Goal: Task Accomplishment & Management: Manage account settings

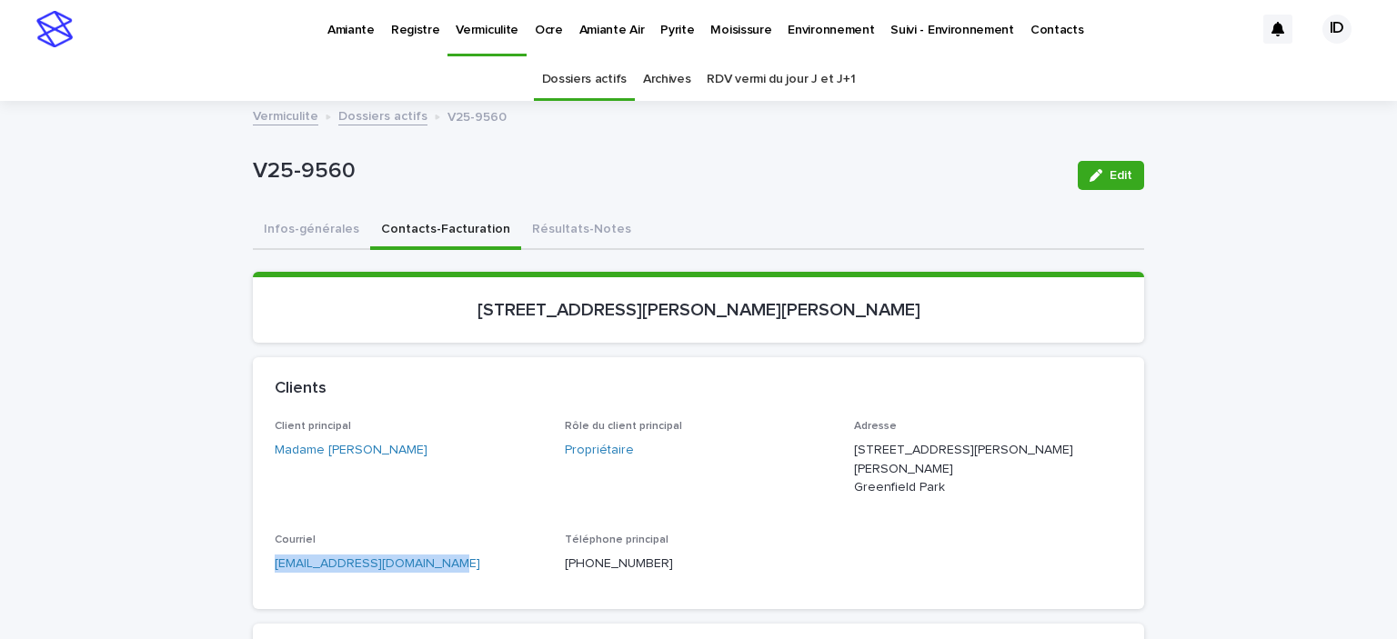
click at [352, 28] on p "Amiante" at bounding box center [350, 19] width 47 height 38
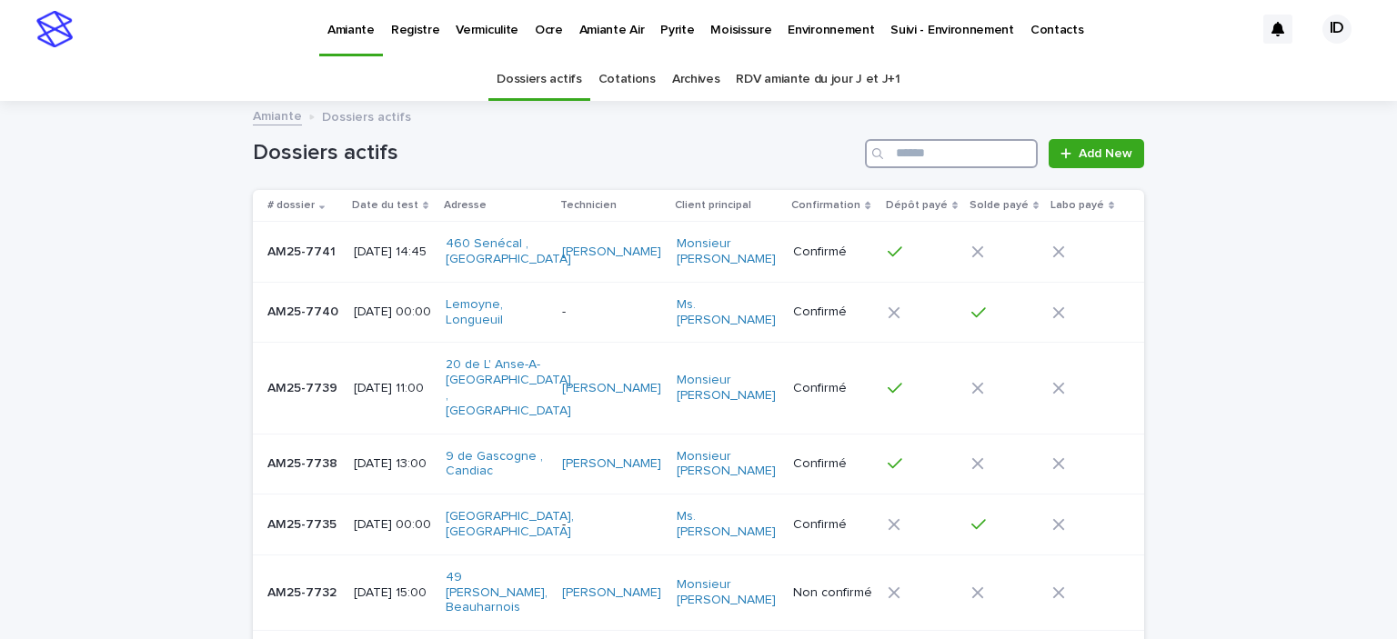
click at [921, 155] on input "Search" at bounding box center [951, 153] width 173 height 29
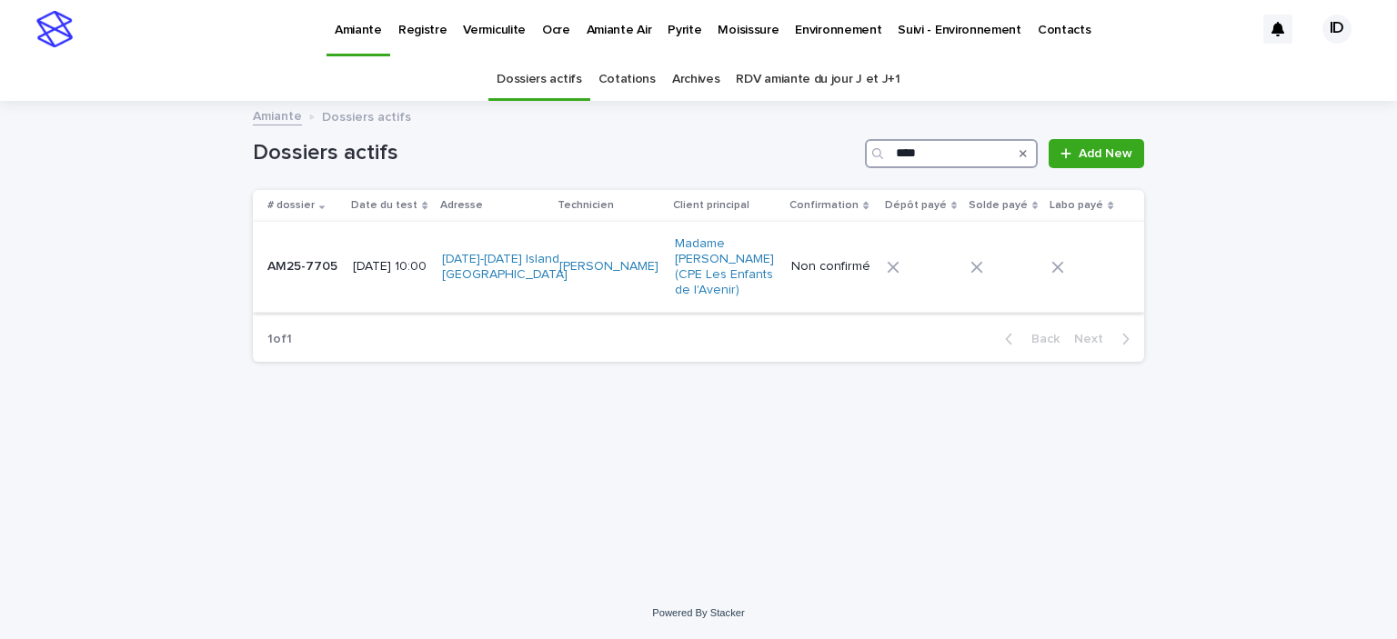
type input "****"
click at [625, 297] on td "[PERSON_NAME]" at bounding box center [609, 267] width 115 height 91
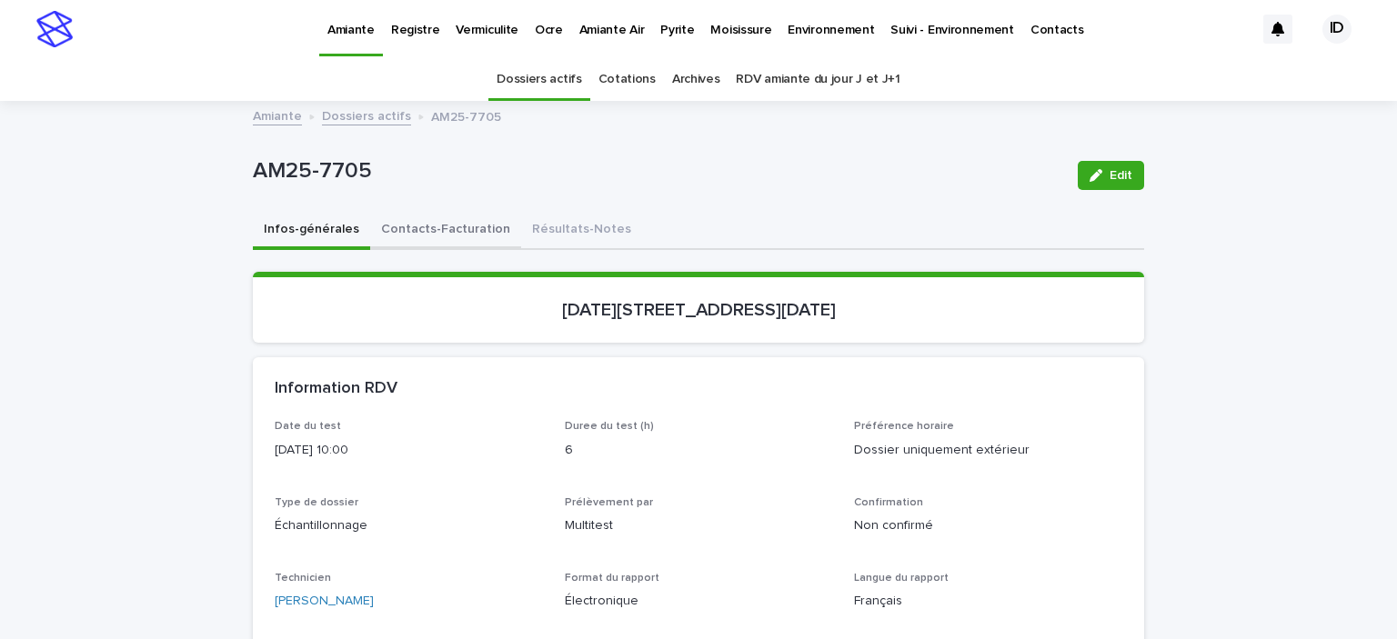
click at [458, 228] on button "Contacts-Facturation" at bounding box center [445, 231] width 151 height 38
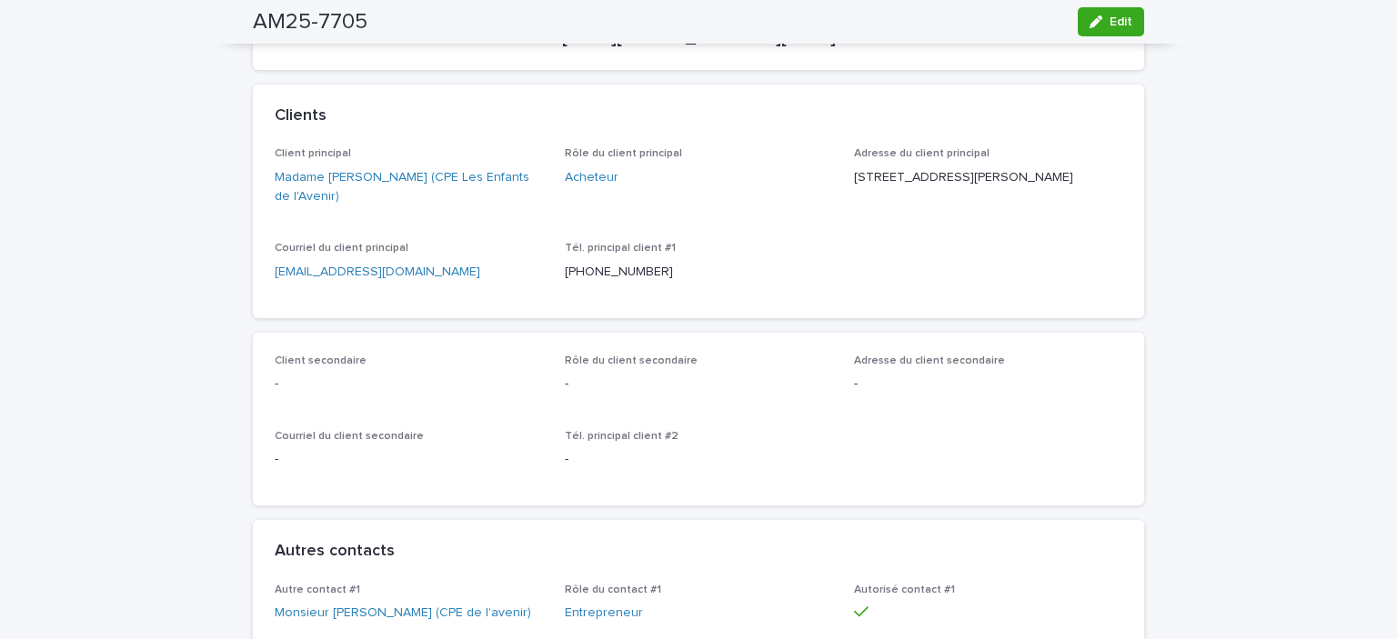
scroll to position [182, 0]
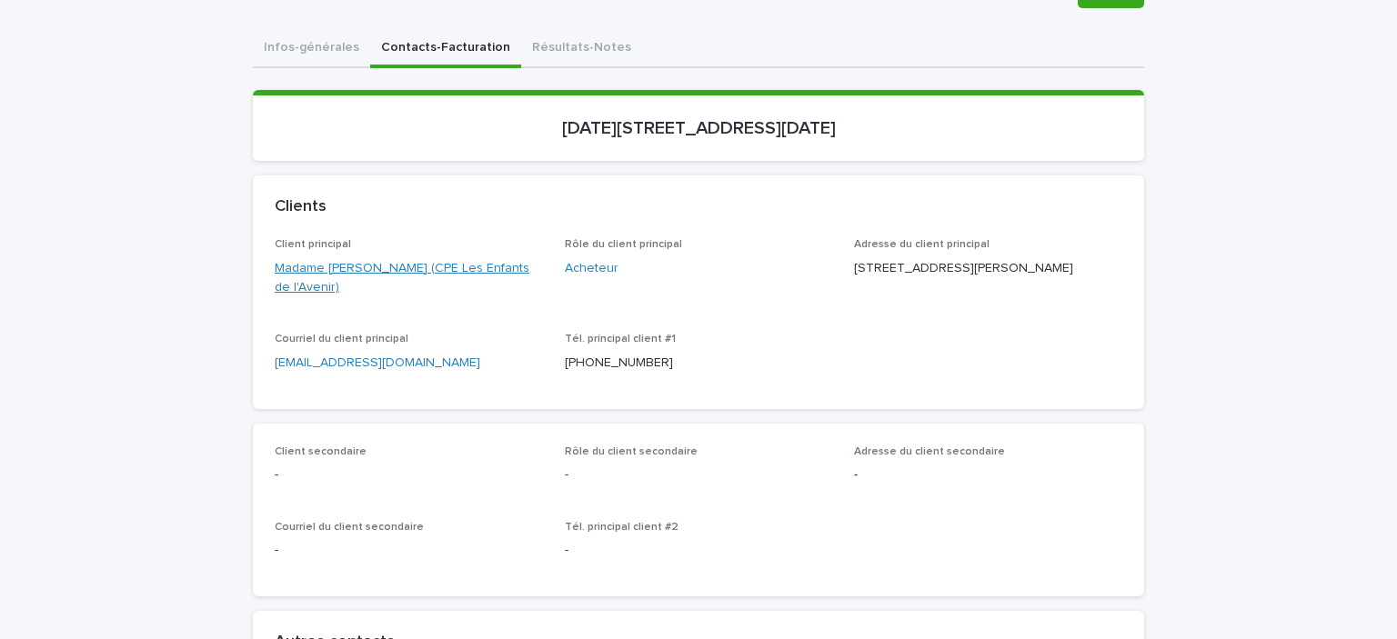
click at [444, 268] on link "Madame [PERSON_NAME] (CPE Les Enfants de l'Avenir)" at bounding box center [409, 278] width 268 height 38
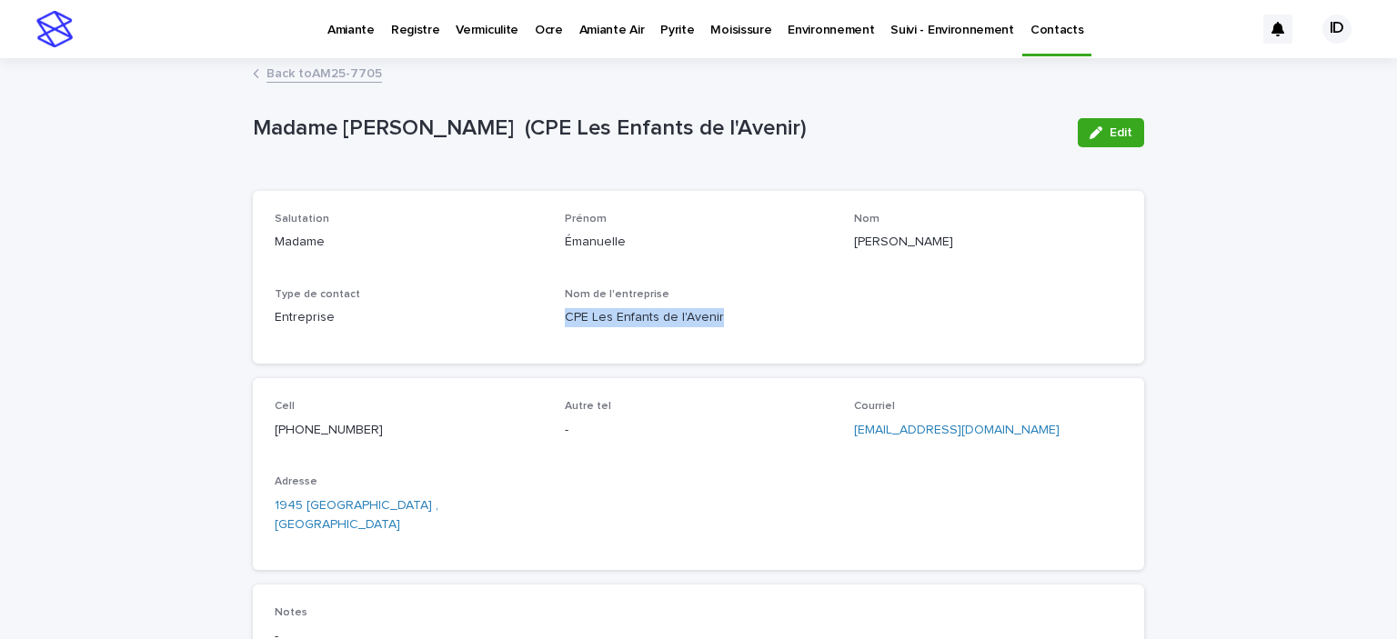
drag, startPoint x: 556, startPoint y: 317, endPoint x: 721, endPoint y: 327, distance: 165.8
click at [721, 327] on div "Salutation Madame [PERSON_NAME] Émanuelle Nom [PERSON_NAME] Type de contact Ent…" at bounding box center [699, 277] width 848 height 129
copy p "CPE Les Enfants de l'Avenir"
click at [324, 73] on link "Back to AM25-7705" at bounding box center [323, 72] width 115 height 21
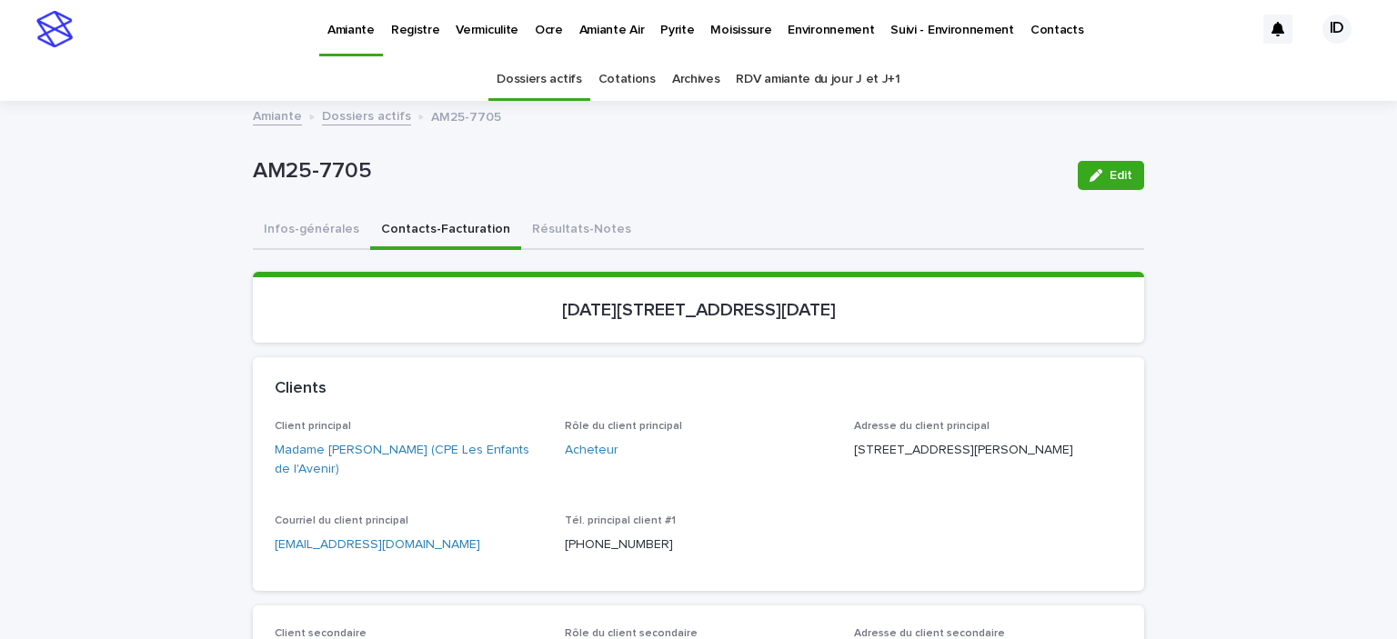
scroll to position [58, 0]
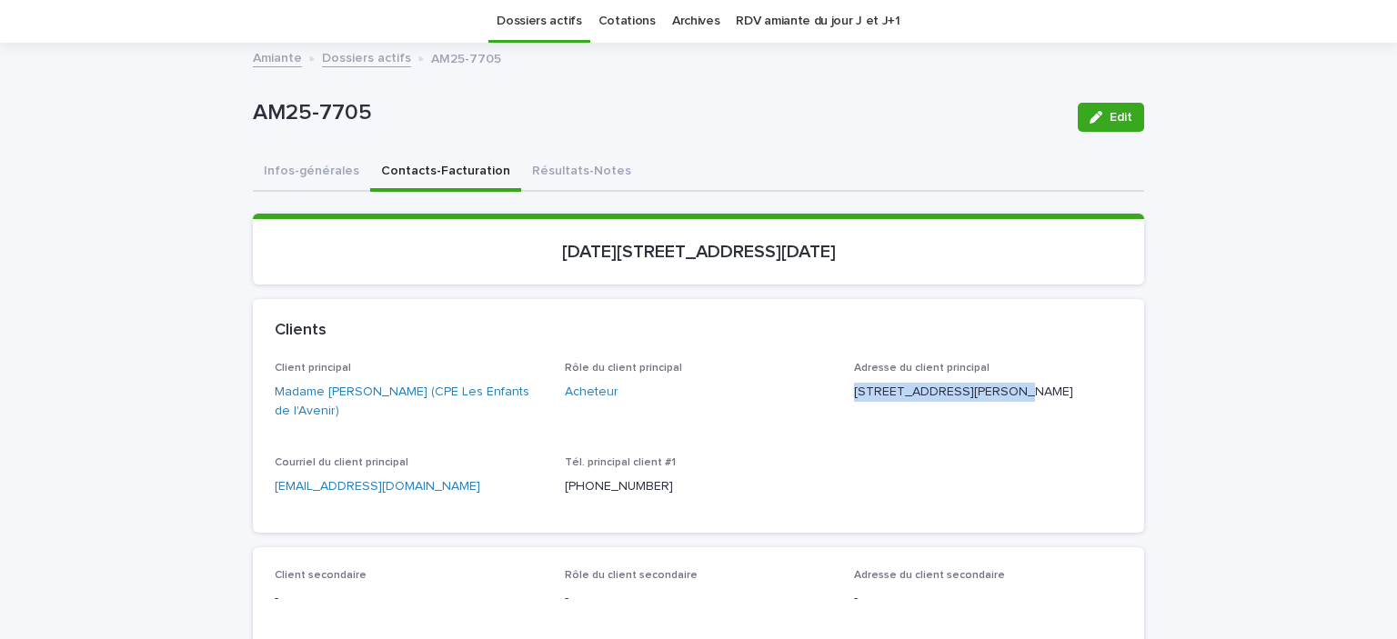
drag, startPoint x: 975, startPoint y: 391, endPoint x: 837, endPoint y: 392, distance: 138.2
click at [837, 392] on div "Client principal Madame [PERSON_NAME] (CPE Les Enfants de l'Avenir) Rôle du cli…" at bounding box center [699, 436] width 848 height 148
copy p "180 - 1945, [GEOGRAPHIC_DATA][PERSON_NAME]"
drag, startPoint x: 848, startPoint y: 410, endPoint x: 916, endPoint y: 414, distance: 67.4
click at [916, 402] on p "[STREET_ADDRESS][PERSON_NAME]" at bounding box center [988, 392] width 268 height 19
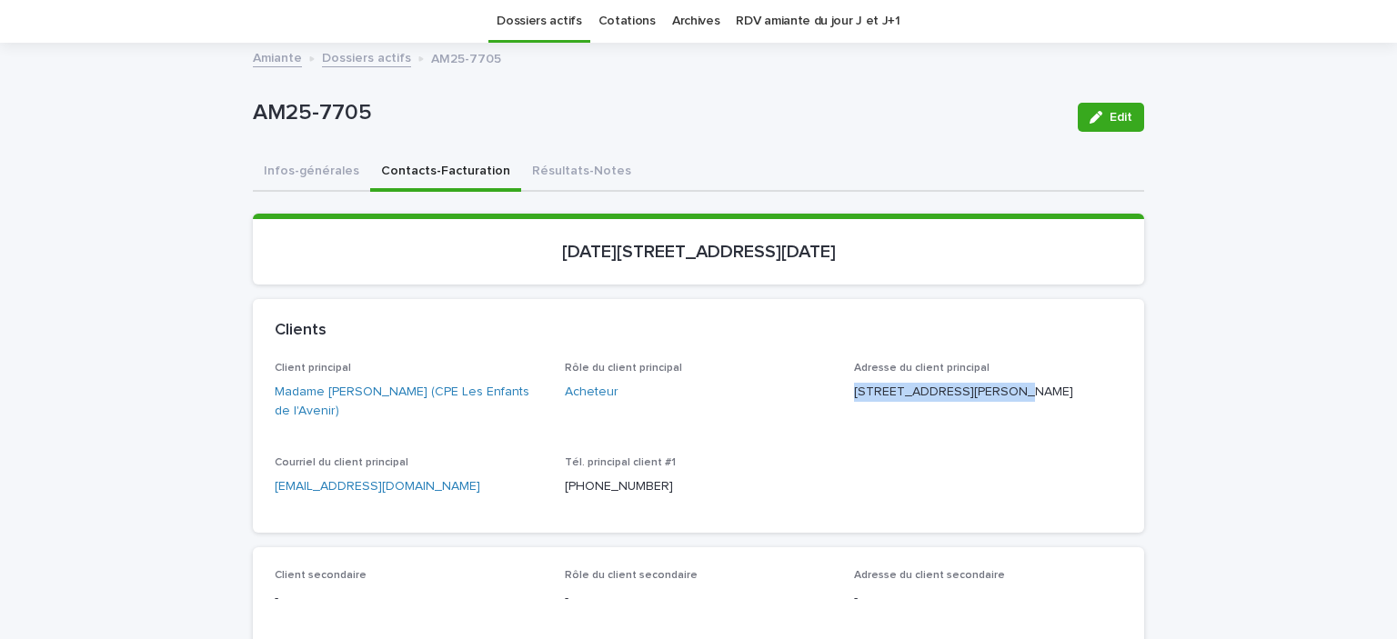
copy p "Montréal QC"
drag, startPoint x: 969, startPoint y: 410, endPoint x: 931, endPoint y: 406, distance: 38.4
click at [921, 402] on p "[STREET_ADDRESS][PERSON_NAME]" at bounding box center [988, 392] width 268 height 19
copy p "H3K 1N9"
drag, startPoint x: 829, startPoint y: 258, endPoint x: 507, endPoint y: 274, distance: 322.3
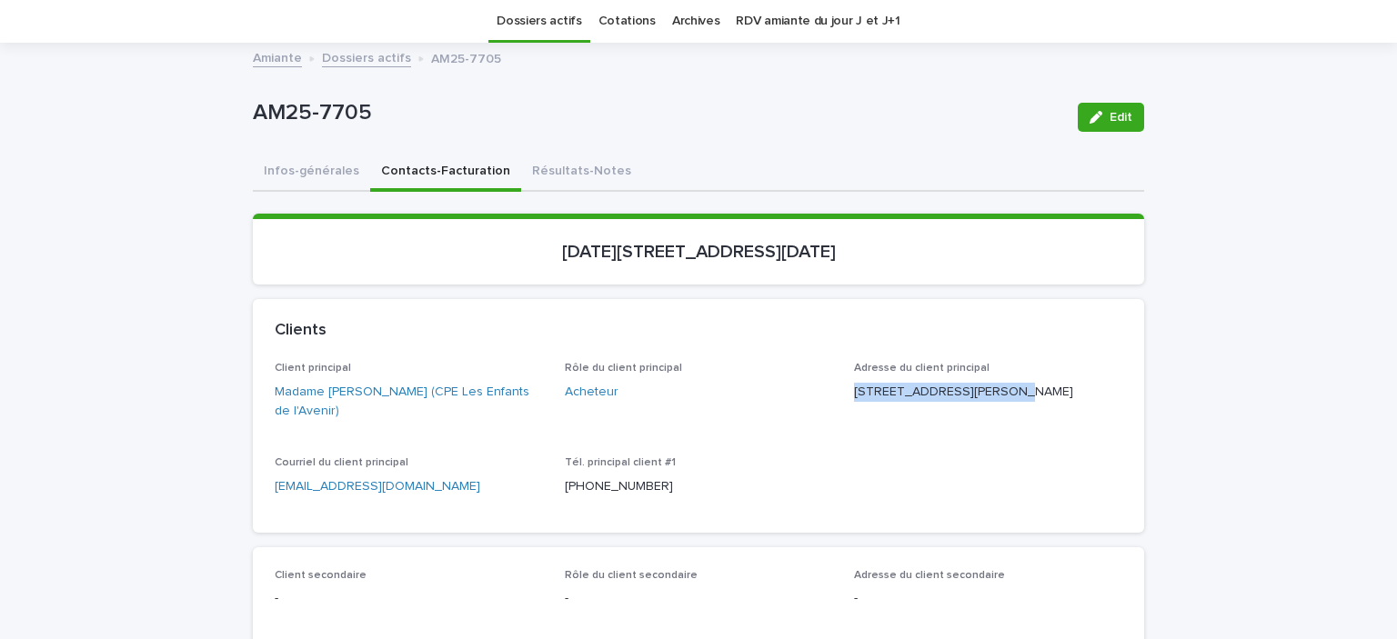
click at [507, 274] on section "[DATE][STREET_ADDRESS][DATE]" at bounding box center [698, 249] width 891 height 71
copy p "[DATE][STREET_ADDRESS][DATE]"
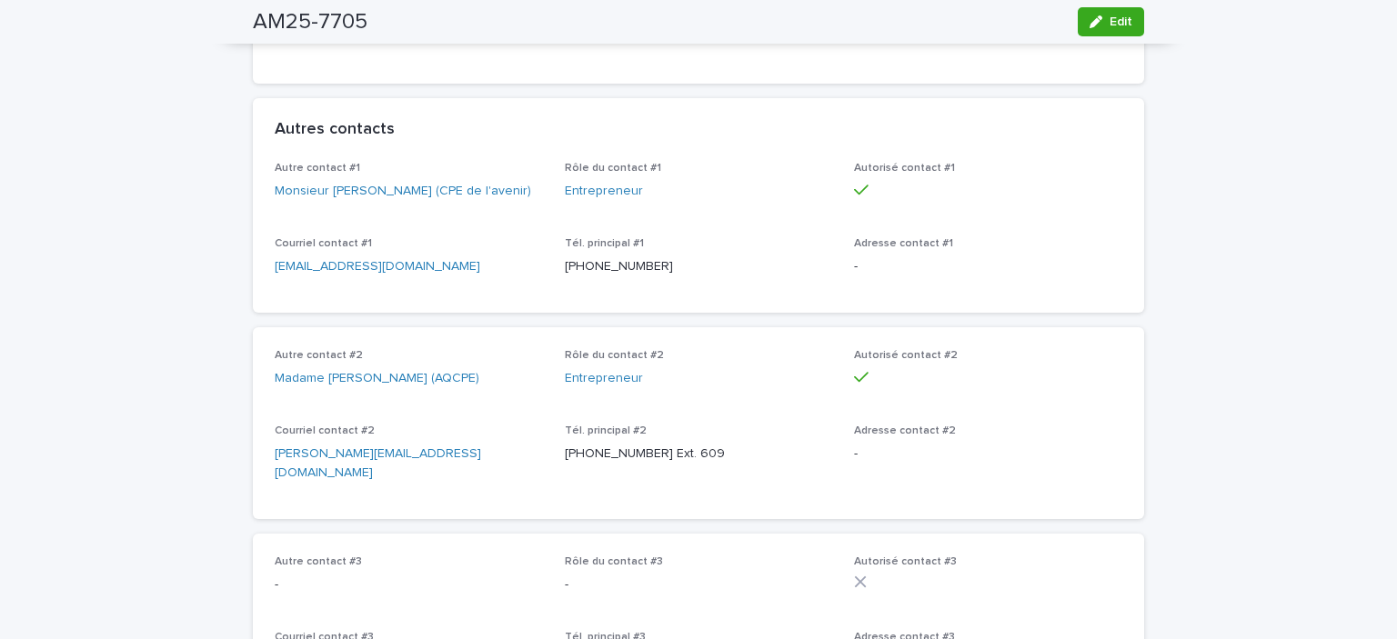
scroll to position [0, 0]
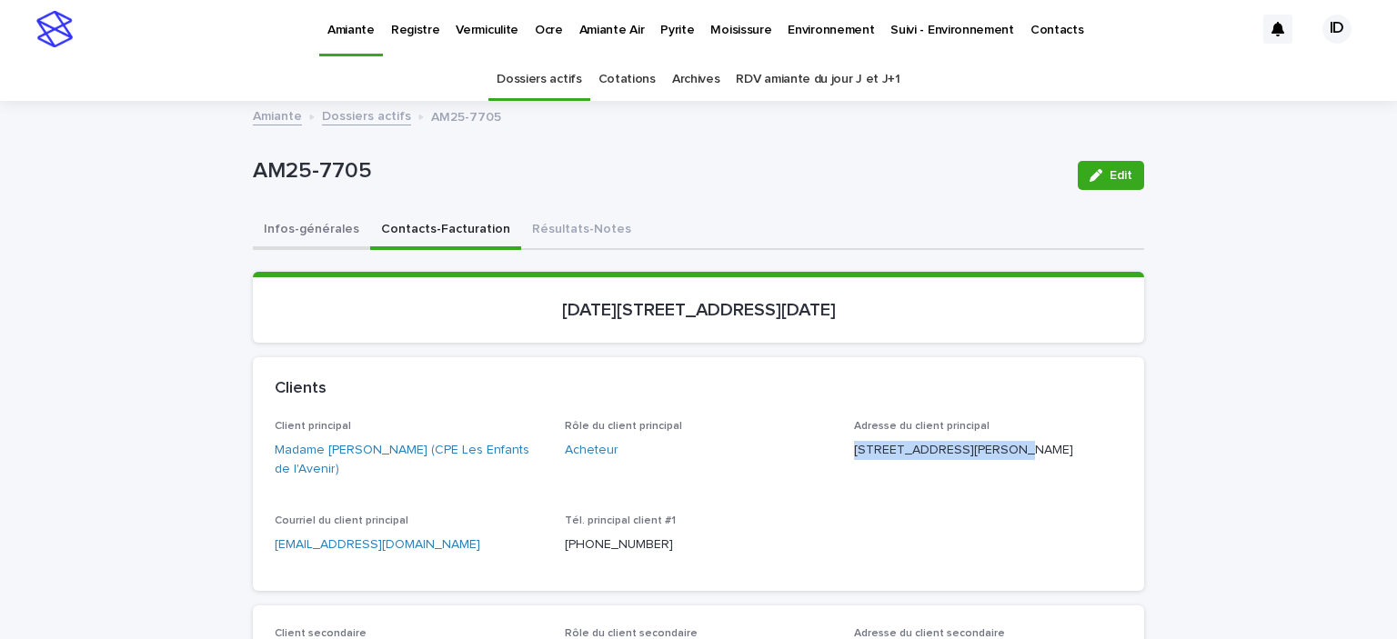
click at [278, 232] on button "Infos-générales" at bounding box center [311, 231] width 117 height 38
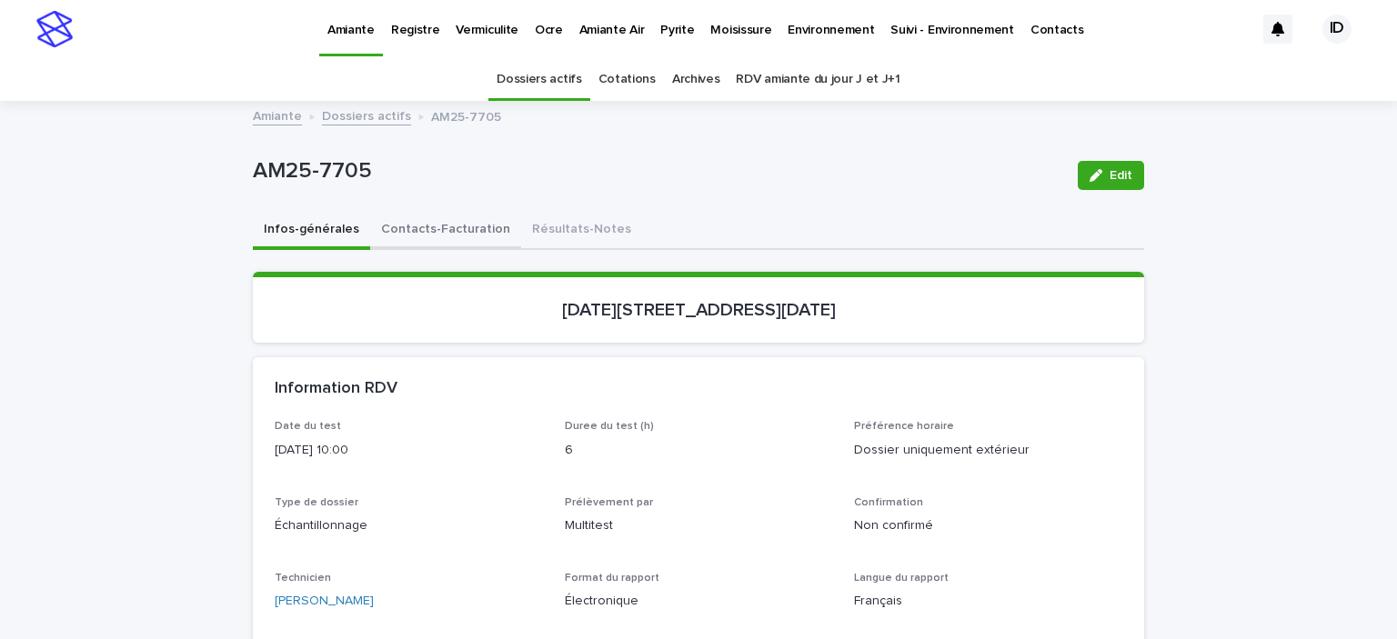
click at [397, 232] on button "Contacts-Facturation" at bounding box center [445, 231] width 151 height 38
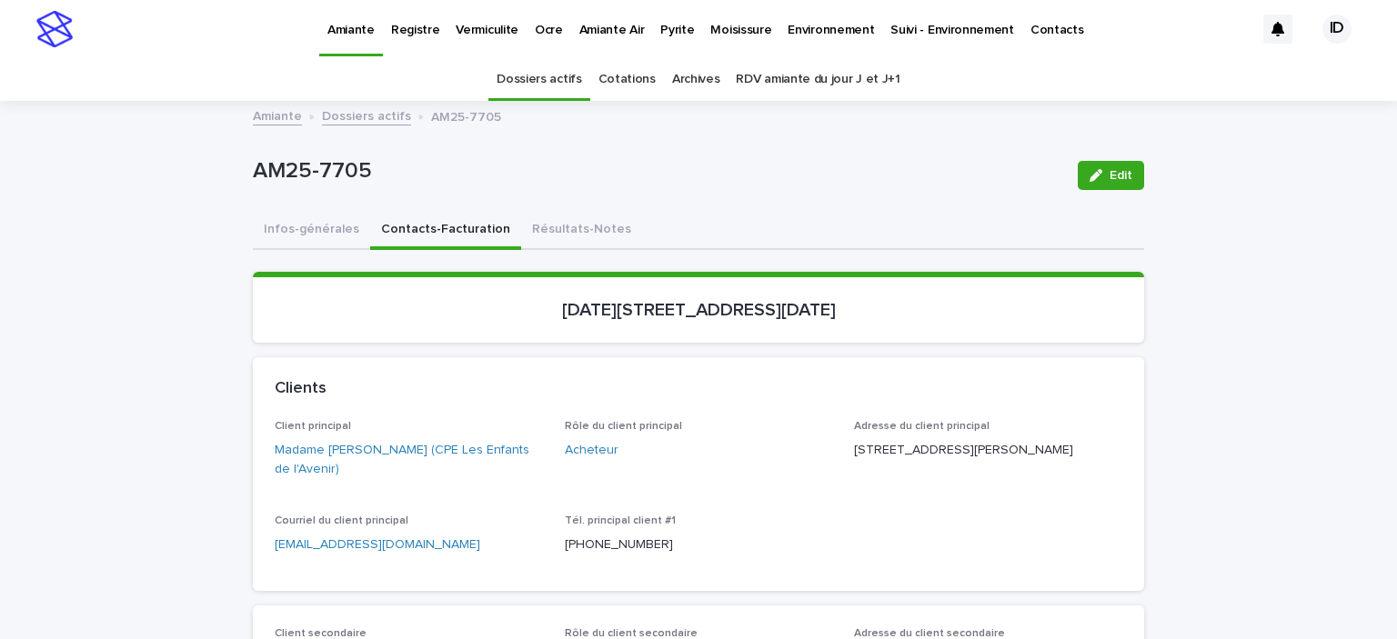
scroll to position [91, 0]
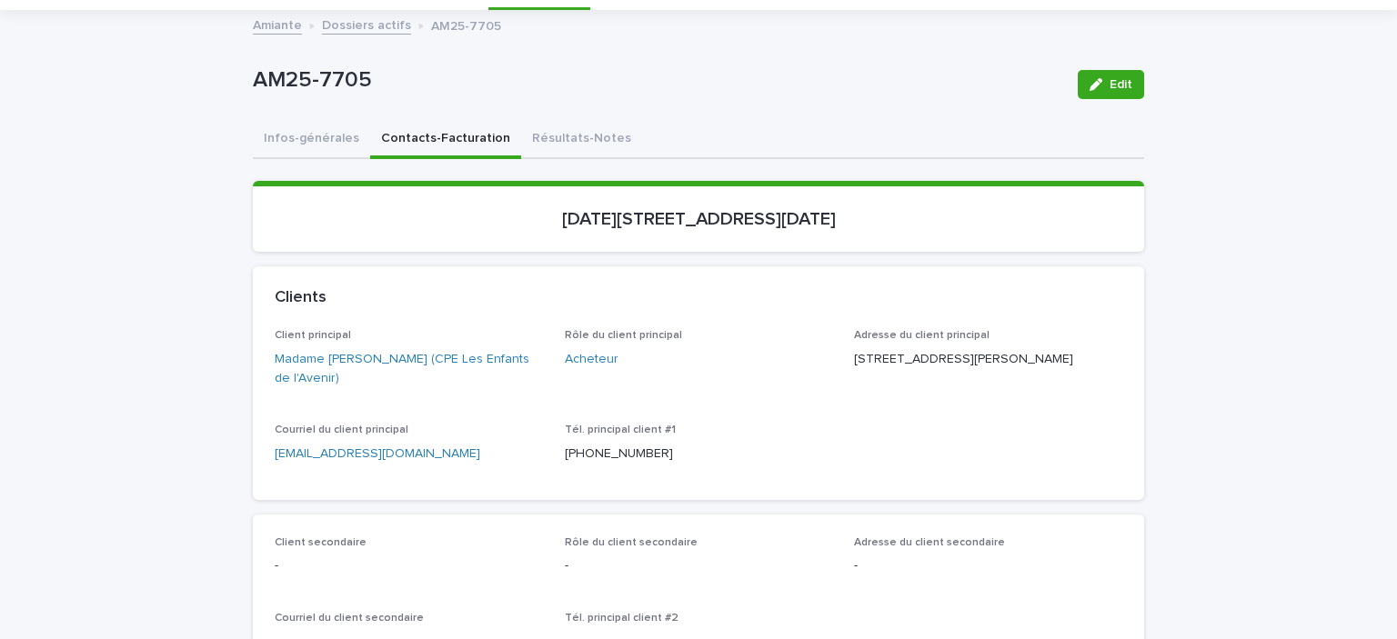
click at [332, 455] on link "[EMAIL_ADDRESS][DOMAIN_NAME]" at bounding box center [378, 453] width 206 height 13
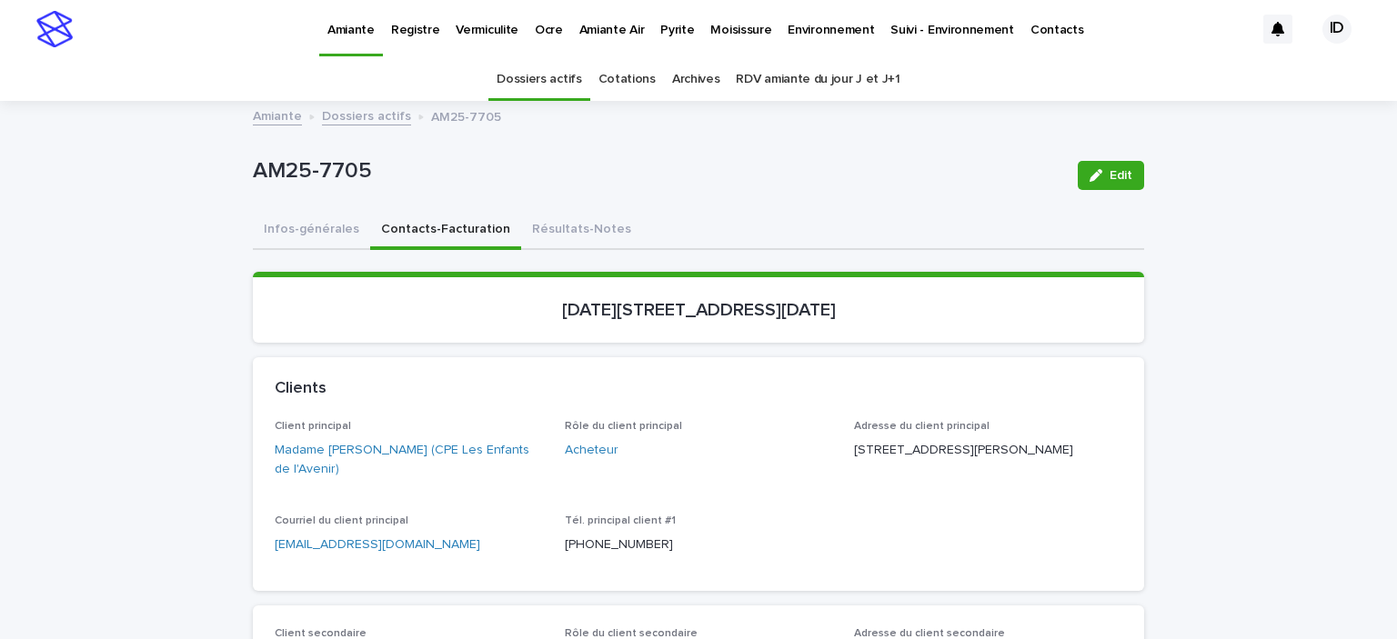
click at [804, 28] on p "Environnement" at bounding box center [831, 19] width 86 height 38
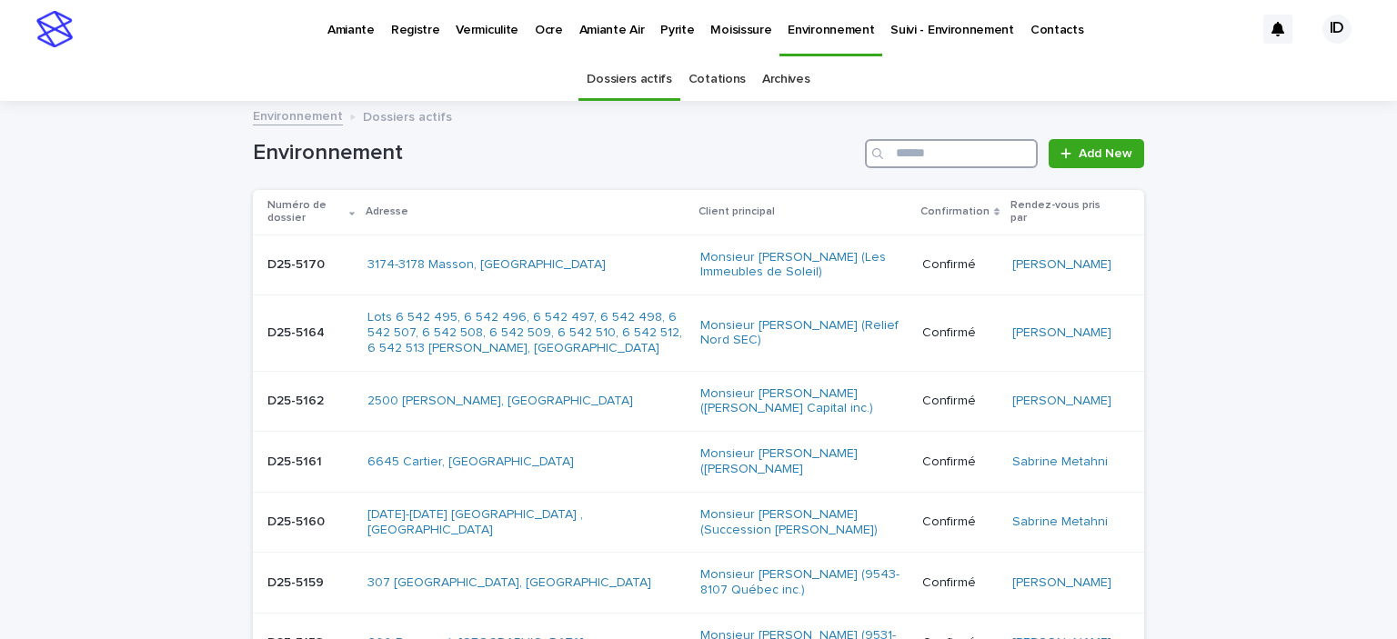
click at [893, 157] on input "Search" at bounding box center [951, 153] width 173 height 29
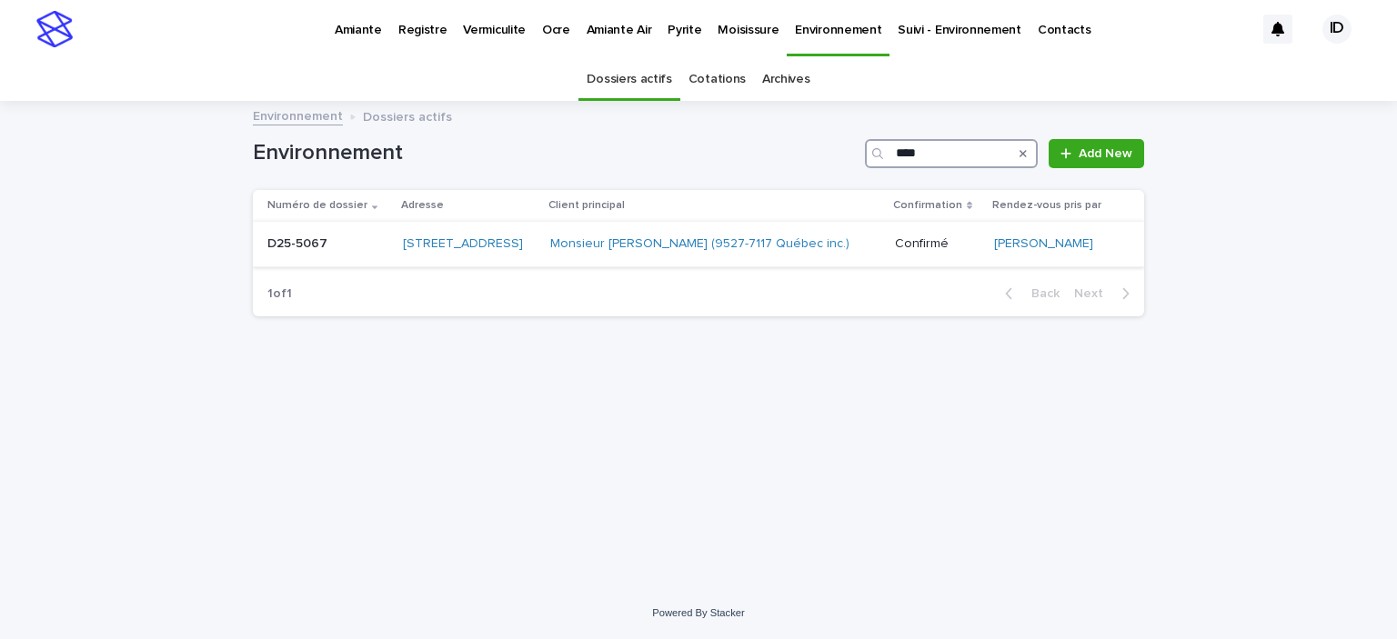
type input "****"
click at [598, 260] on td "Monsieur [PERSON_NAME] (9527-7117 Québec inc.)" at bounding box center [715, 244] width 344 height 45
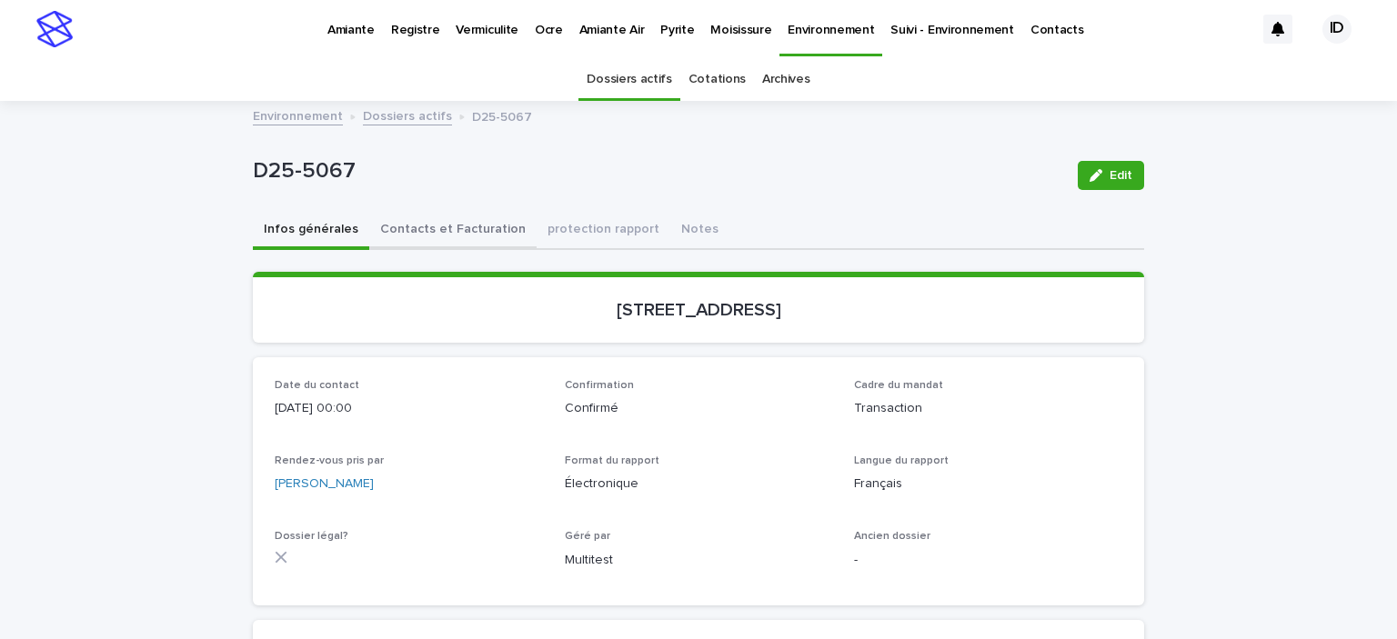
click at [481, 230] on button "Contacts et Facturation" at bounding box center [452, 231] width 167 height 38
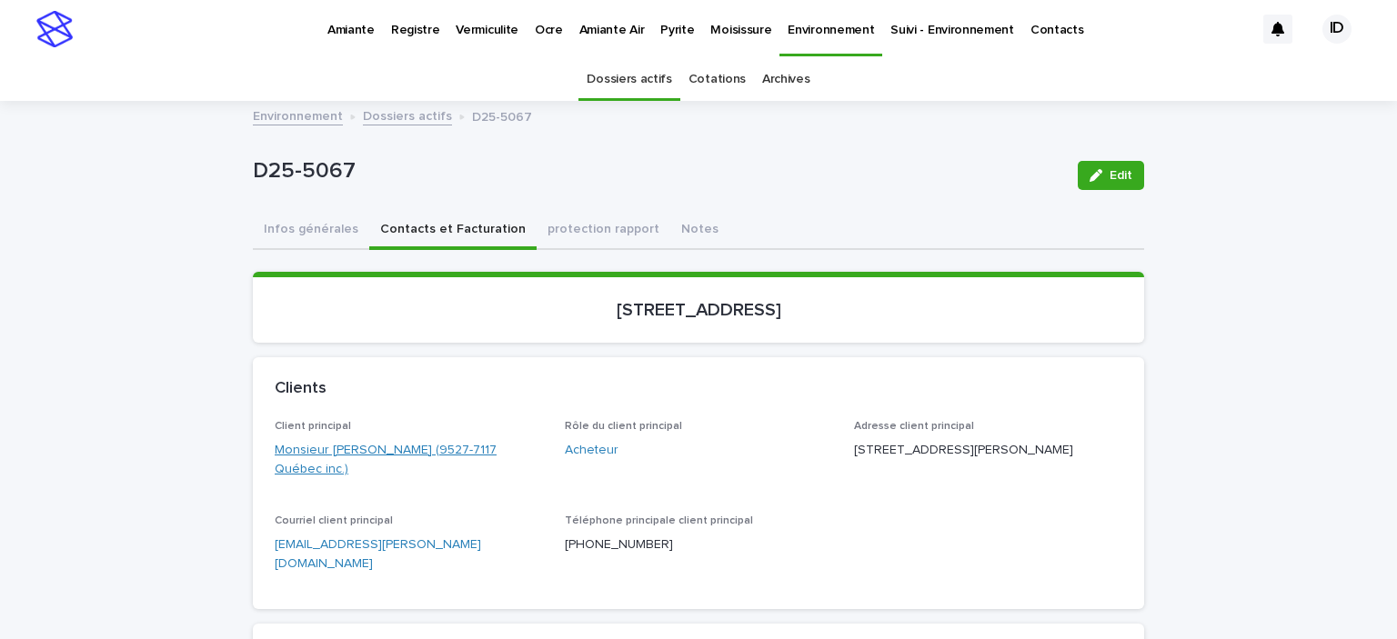
click at [449, 446] on link "Monsieur [PERSON_NAME] (9527-7117 Québec inc.)" at bounding box center [409, 460] width 268 height 38
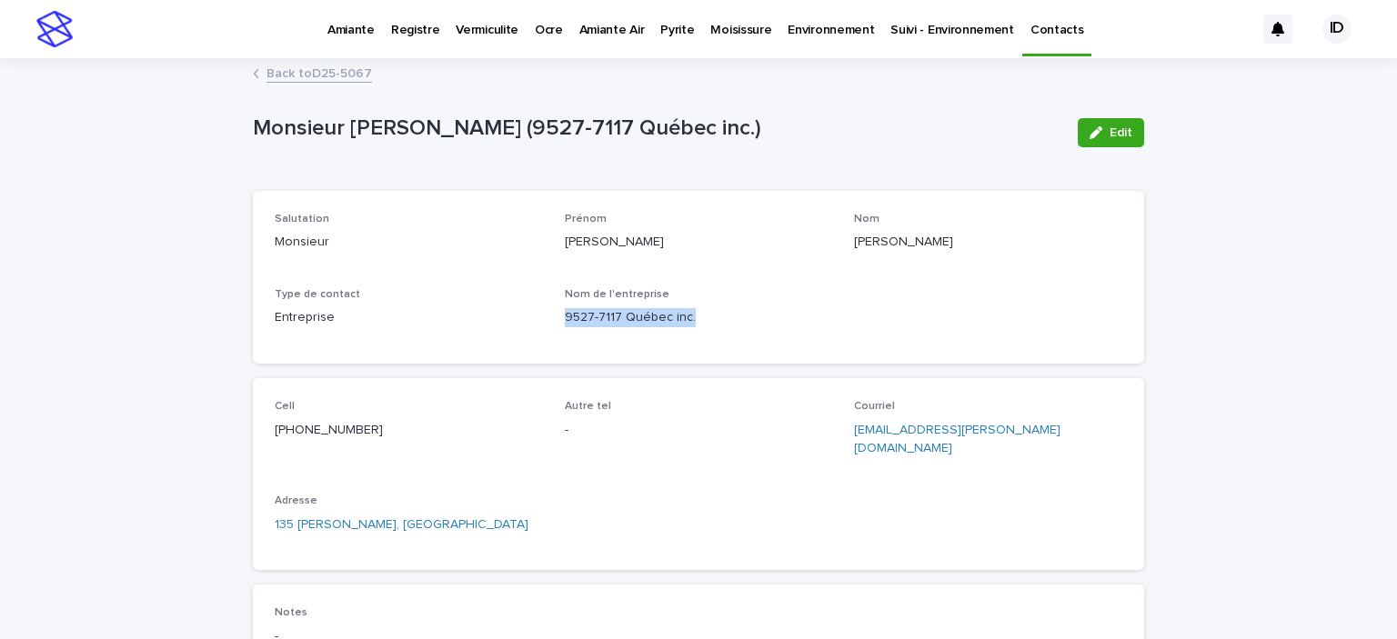
drag, startPoint x: 688, startPoint y: 313, endPoint x: 553, endPoint y: 317, distance: 135.6
click at [547, 316] on div "Salutation Monsieur [PERSON_NAME] [PERSON_NAME] Nom [PERSON_NAME] Type de conta…" at bounding box center [699, 277] width 848 height 129
copy p "9527-7117 Québec inc."
click at [275, 75] on link "Back to D25-5067" at bounding box center [318, 72] width 105 height 21
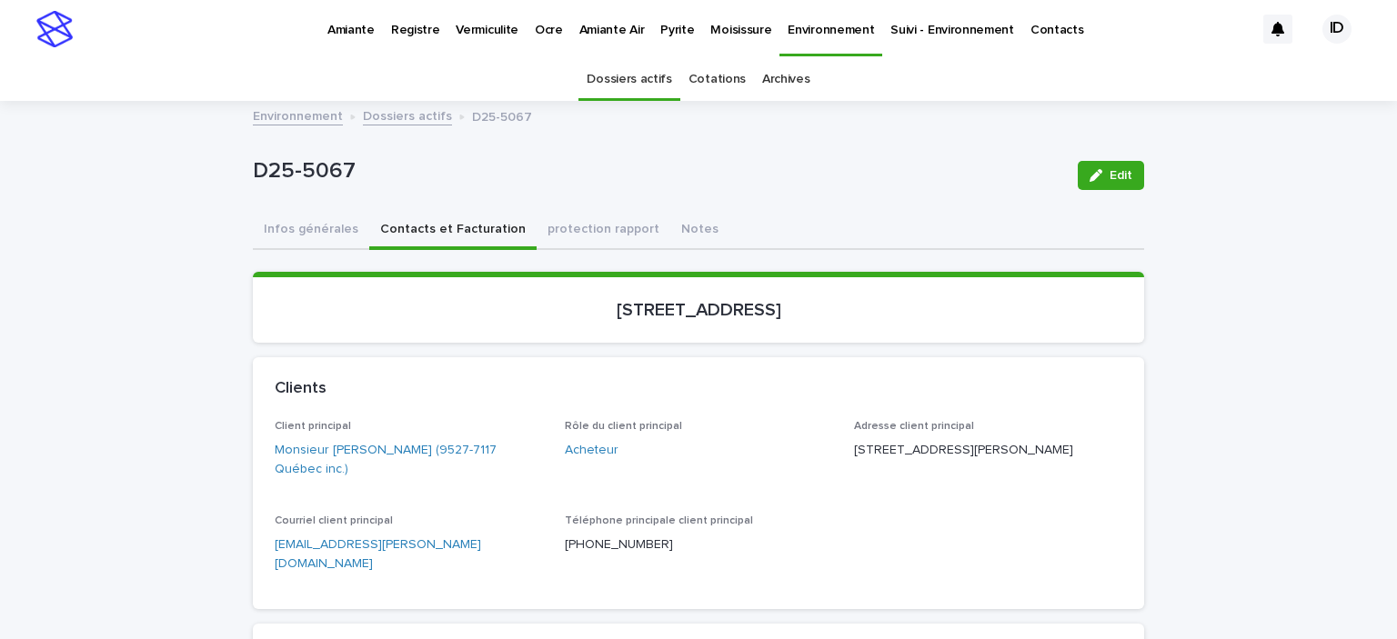
scroll to position [58, 0]
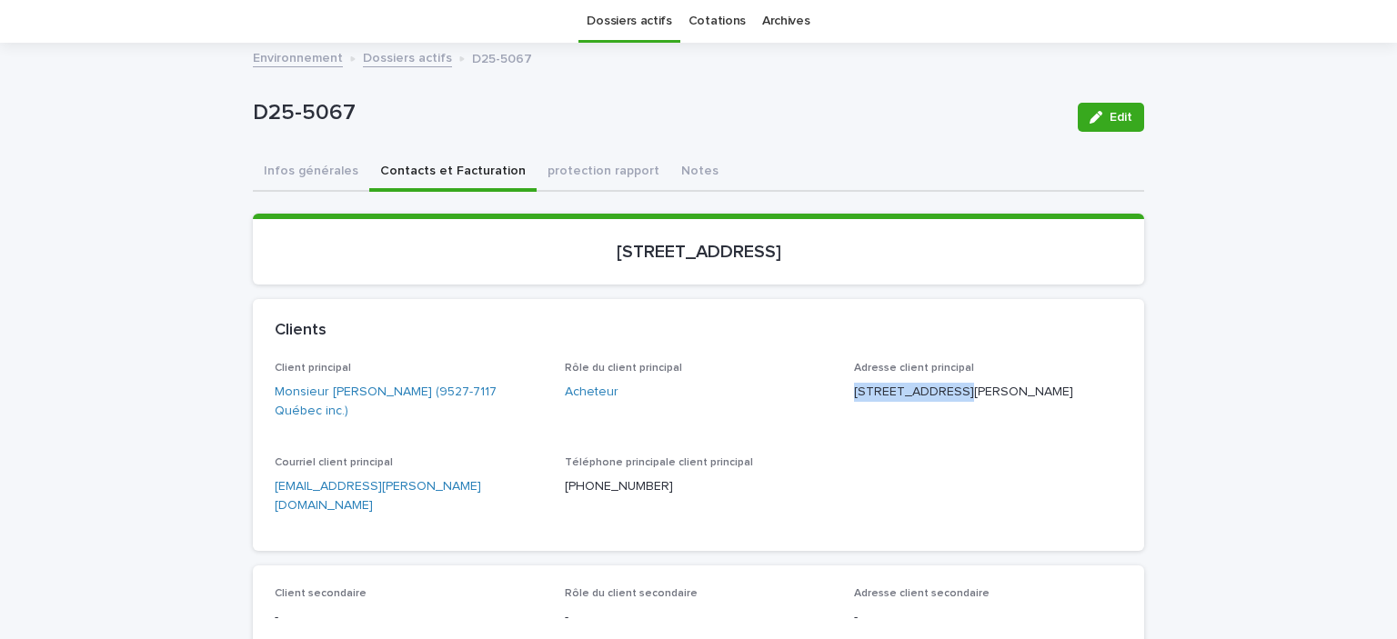
drag, startPoint x: 950, startPoint y: 390, endPoint x: 840, endPoint y: 391, distance: 110.0
click at [840, 391] on div "Client principal Monsieur [PERSON_NAME] (9527-7117 Québec inc.) Rôle du client …" at bounding box center [699, 445] width 848 height 167
copy p "[STREET_ADDRESS][PERSON_NAME]"
drag, startPoint x: 931, startPoint y: 410, endPoint x: 834, endPoint y: 416, distance: 97.5
click at [834, 416] on div "Client principal Monsieur [PERSON_NAME] (9527-7117 Québec inc.) Rôle du client …" at bounding box center [699, 445] width 848 height 167
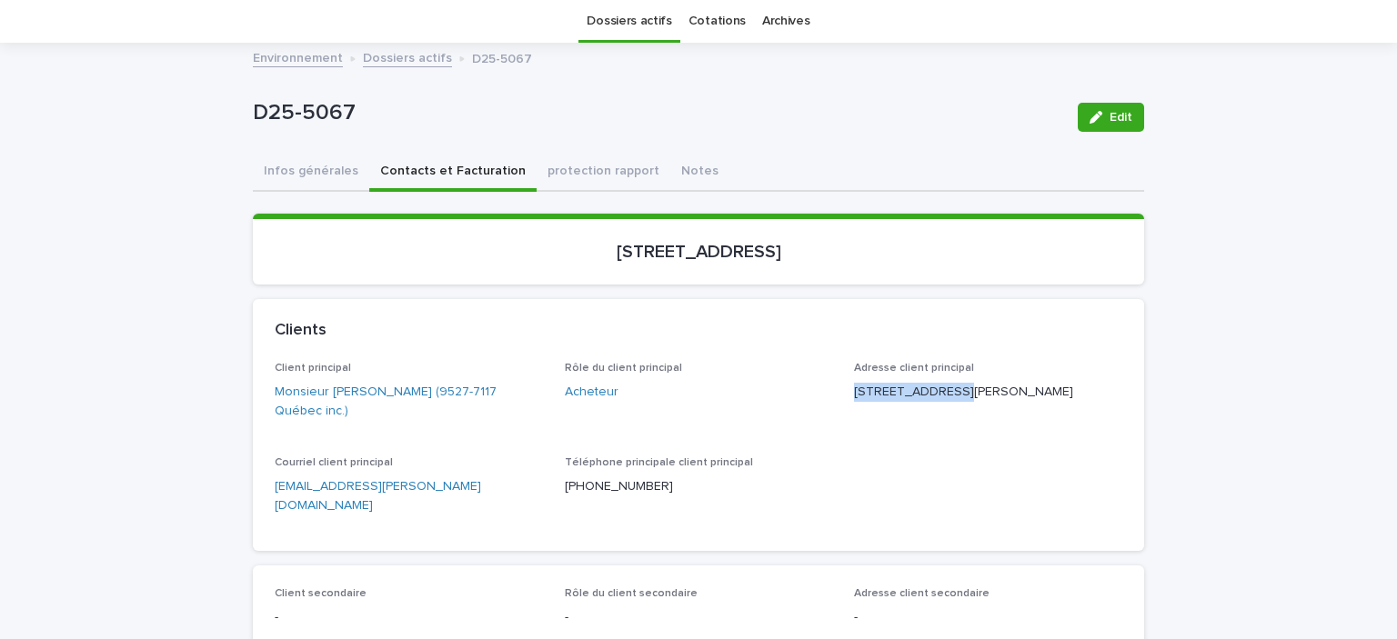
click at [885, 444] on div "Client principal Monsieur [PERSON_NAME] (9527-7117 Québec inc.) Rôle du client …" at bounding box center [699, 445] width 848 height 167
drag, startPoint x: 848, startPoint y: 408, endPoint x: 930, endPoint y: 410, distance: 82.8
click at [930, 402] on p "[STREET_ADDRESS][PERSON_NAME]" at bounding box center [988, 392] width 268 height 19
copy p "Victoriaville [GEOGRAPHIC_DATA]"
drag, startPoint x: 990, startPoint y: 406, endPoint x: 938, endPoint y: 406, distance: 51.8
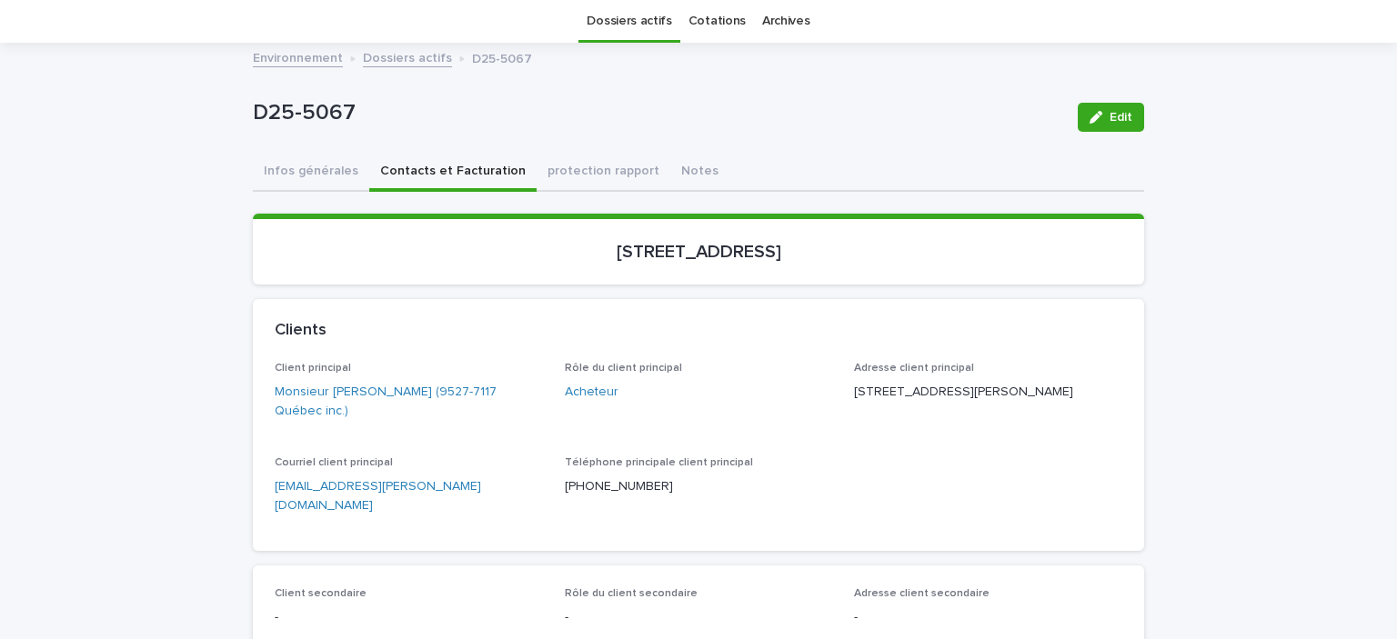
click at [938, 402] on p "[STREET_ADDRESS][PERSON_NAME]" at bounding box center [988, 392] width 268 height 19
copy p "G6P 3J1"
drag, startPoint x: 825, startPoint y: 253, endPoint x: 571, endPoint y: 261, distance: 253.8
click at [571, 261] on section "[STREET_ADDRESS]" at bounding box center [698, 249] width 891 height 71
copy p "[STREET_ADDRESS]"
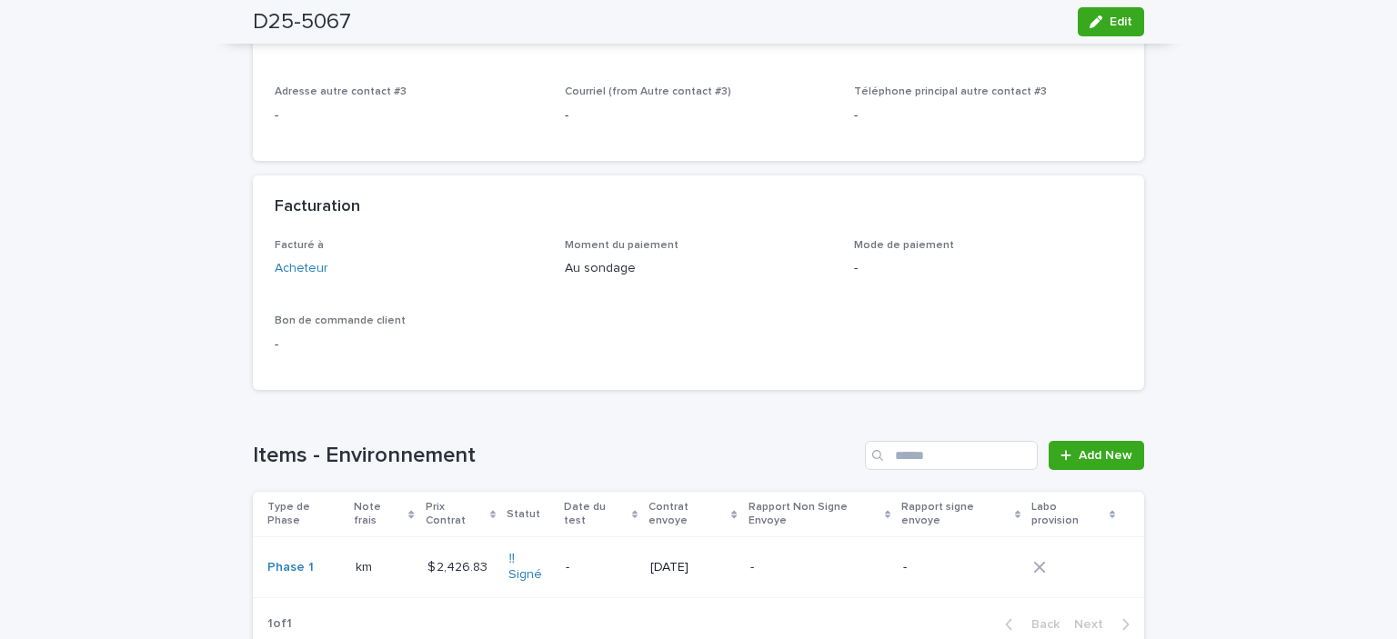
scroll to position [1331, 0]
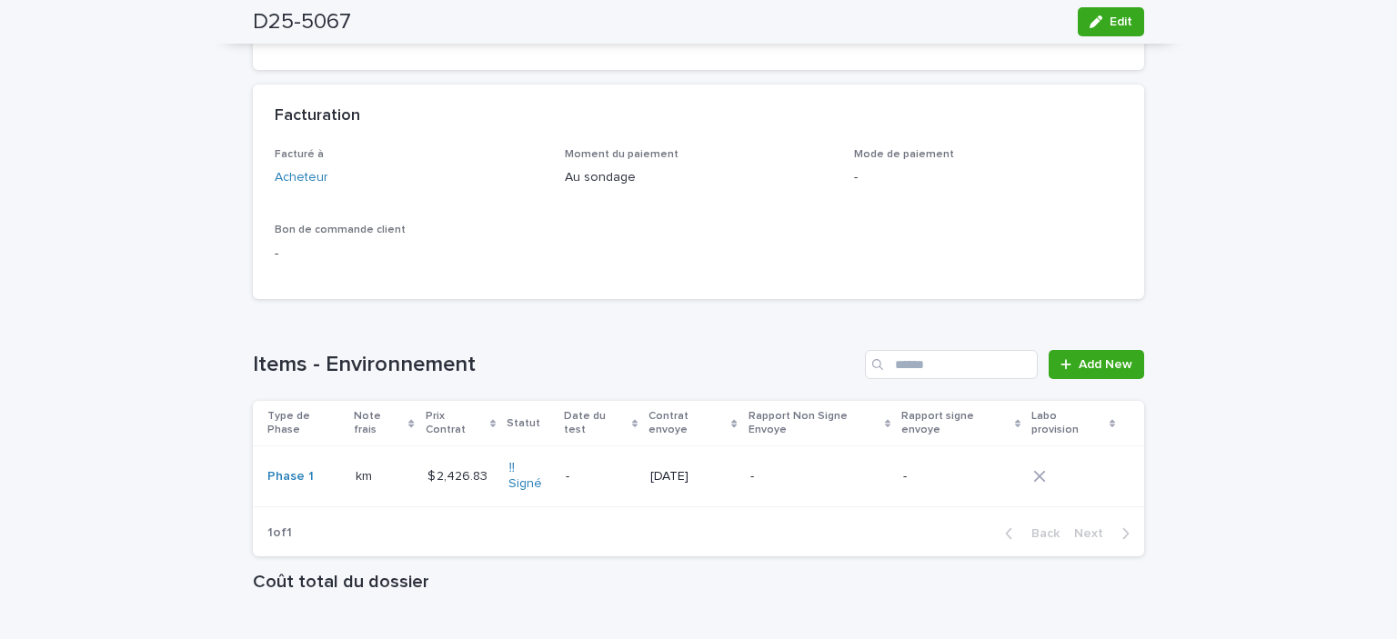
click at [475, 473] on td "$ 2,426.83 $ 2,426.83" at bounding box center [461, 476] width 82 height 61
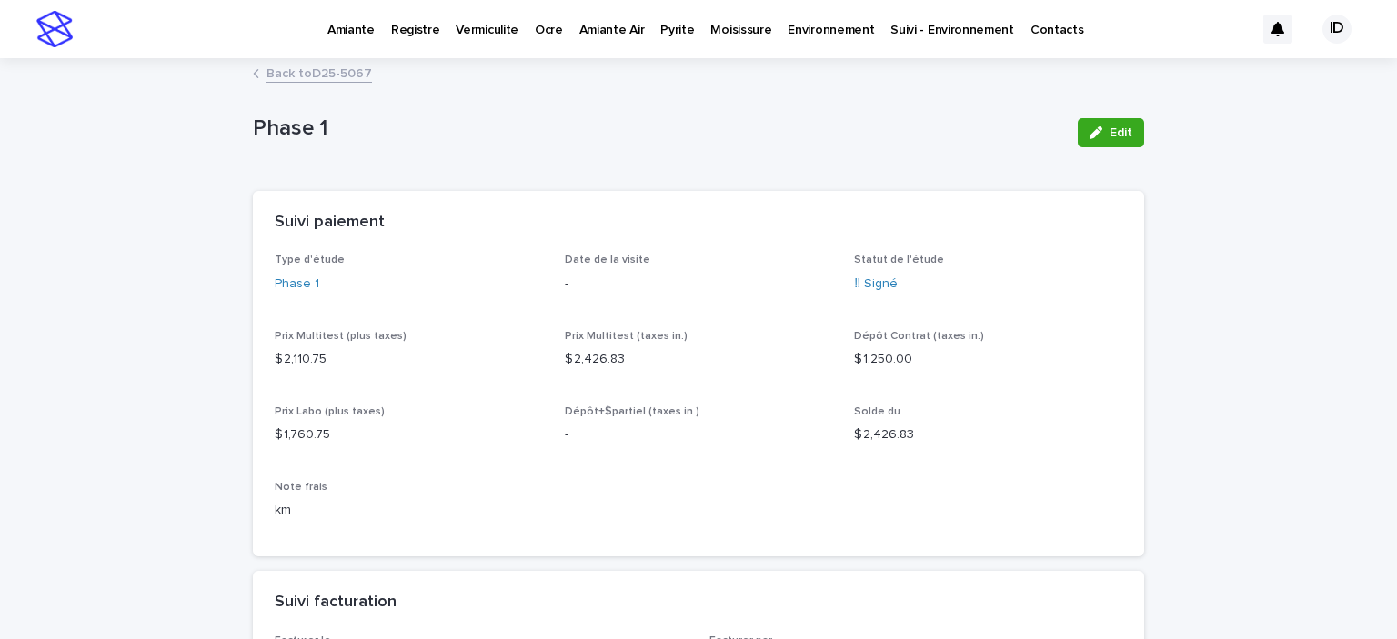
drag, startPoint x: 1111, startPoint y: 130, endPoint x: 963, endPoint y: 264, distance: 199.6
click at [1111, 131] on span "Edit" at bounding box center [1120, 132] width 23 height 13
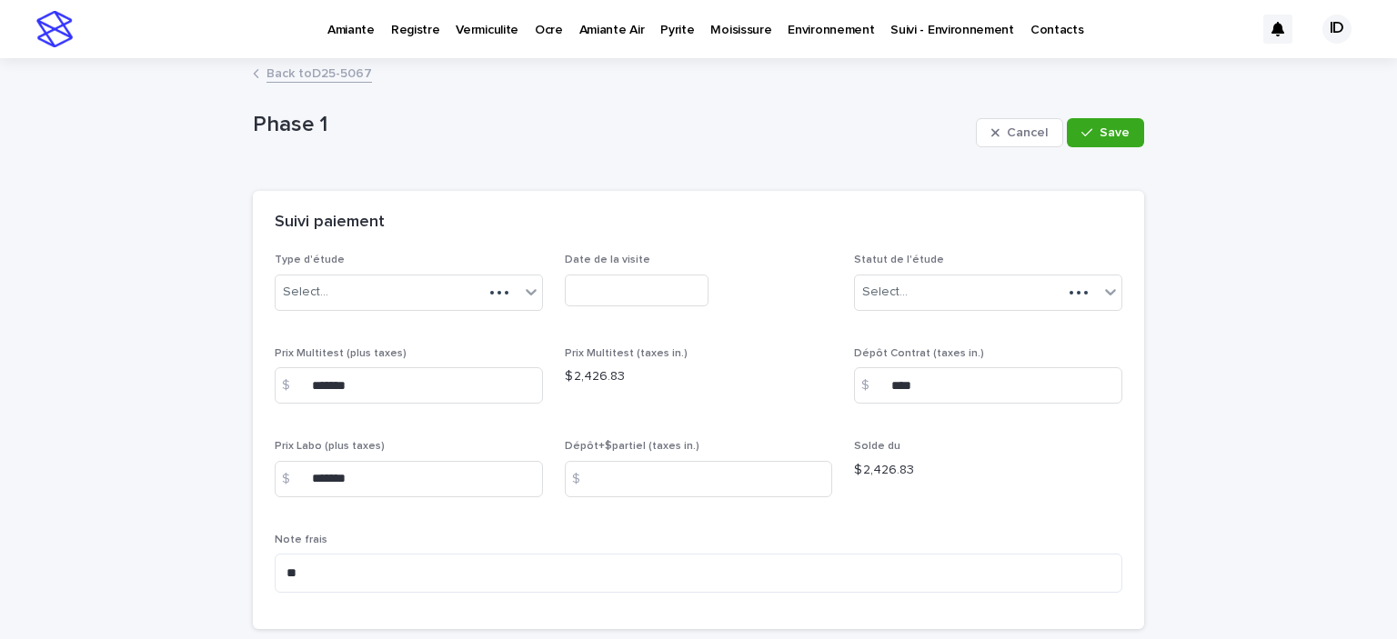
scroll to position [364, 0]
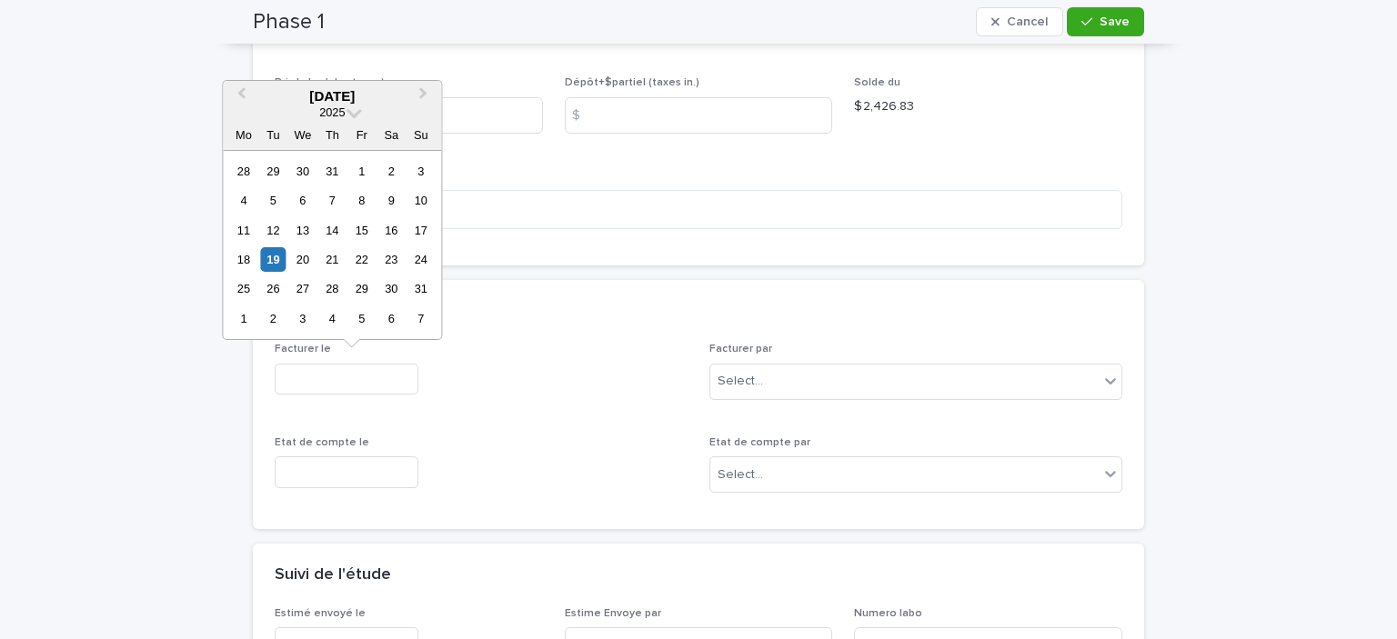
click at [350, 385] on input "text" at bounding box center [347, 380] width 144 height 32
drag, startPoint x: 272, startPoint y: 255, endPoint x: 287, endPoint y: 272, distance: 23.2
click at [273, 255] on div "19" at bounding box center [273, 259] width 25 height 25
type input "**********"
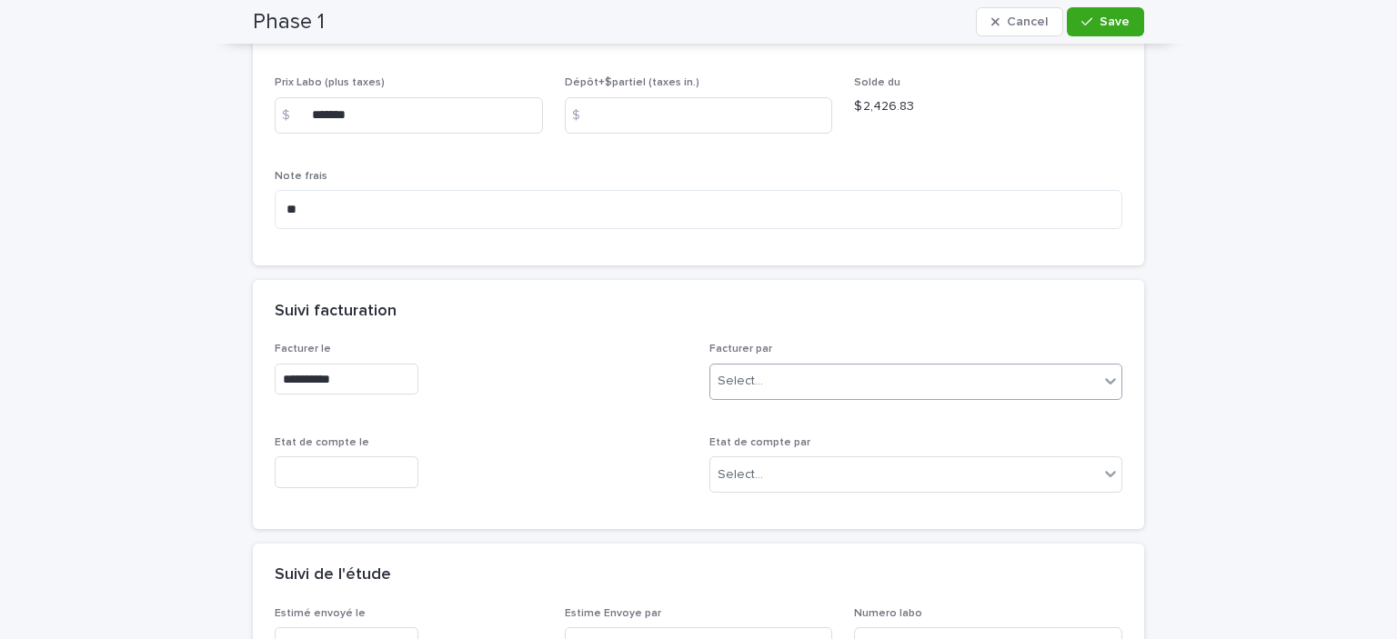
click at [794, 376] on div "Select..." at bounding box center [904, 381] width 388 height 30
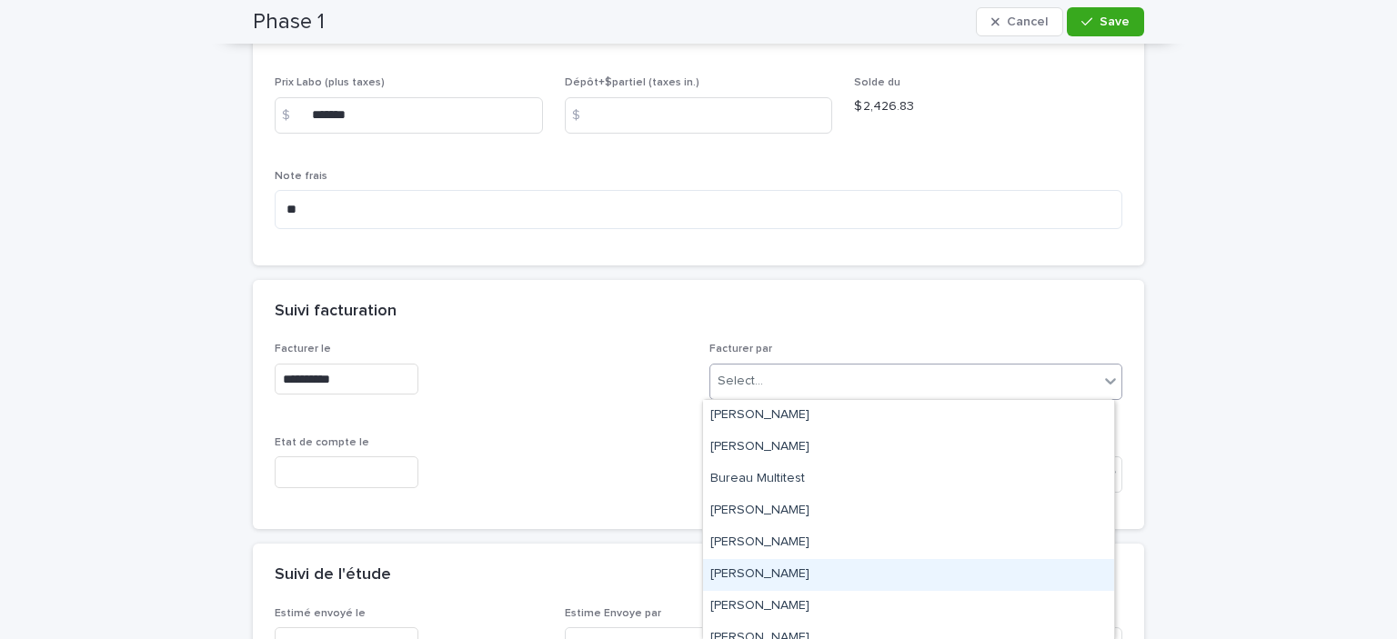
click at [761, 568] on div "[PERSON_NAME]" at bounding box center [908, 575] width 411 height 32
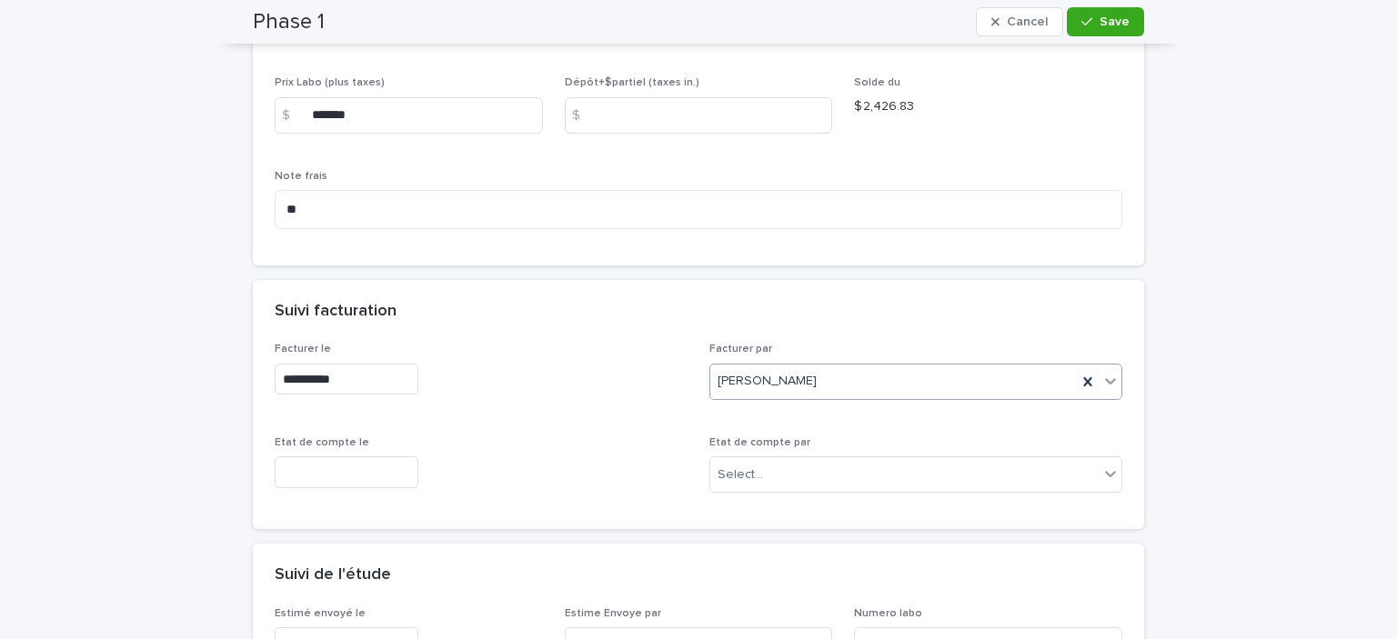
scroll to position [727, 0]
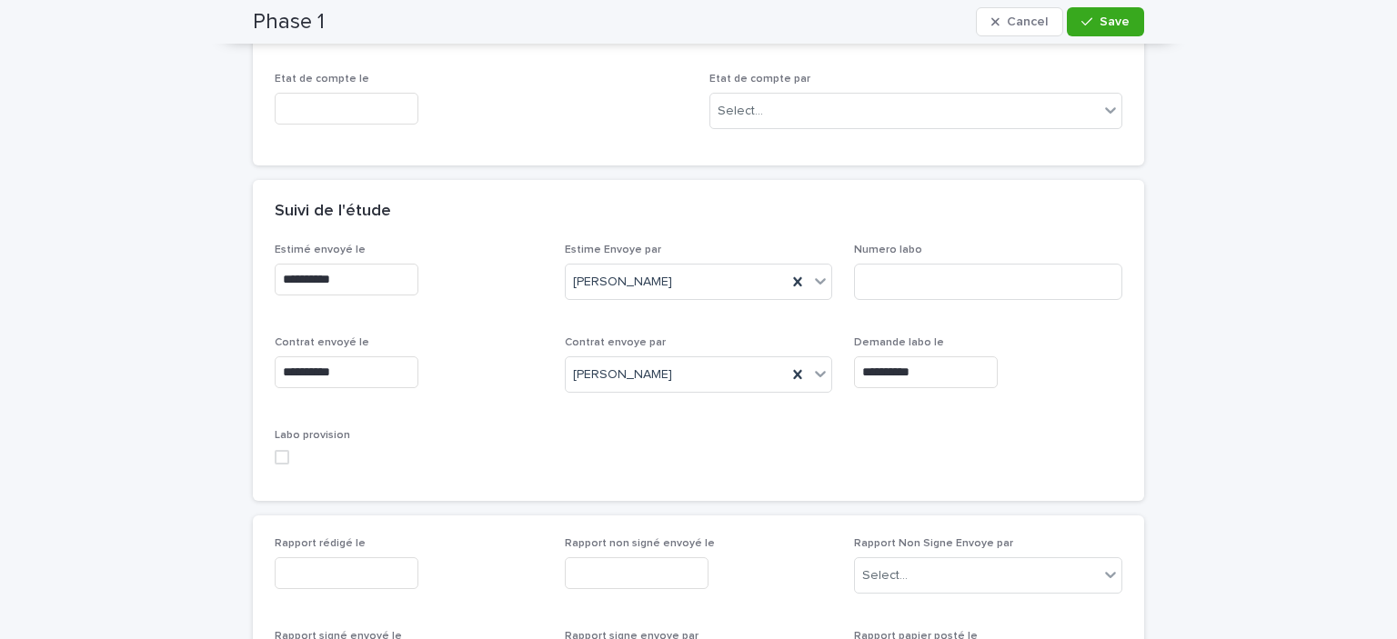
click at [276, 454] on span at bounding box center [282, 457] width 15 height 15
click at [1089, 16] on div "button" at bounding box center [1090, 21] width 18 height 13
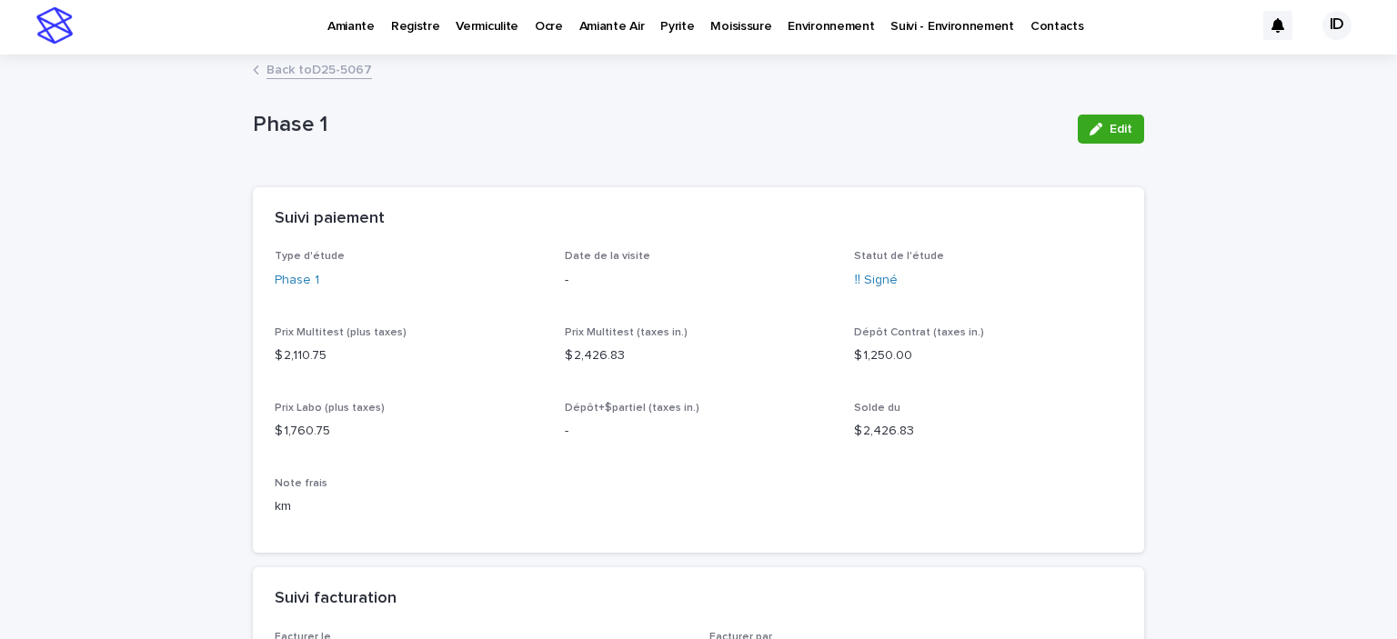
scroll to position [0, 0]
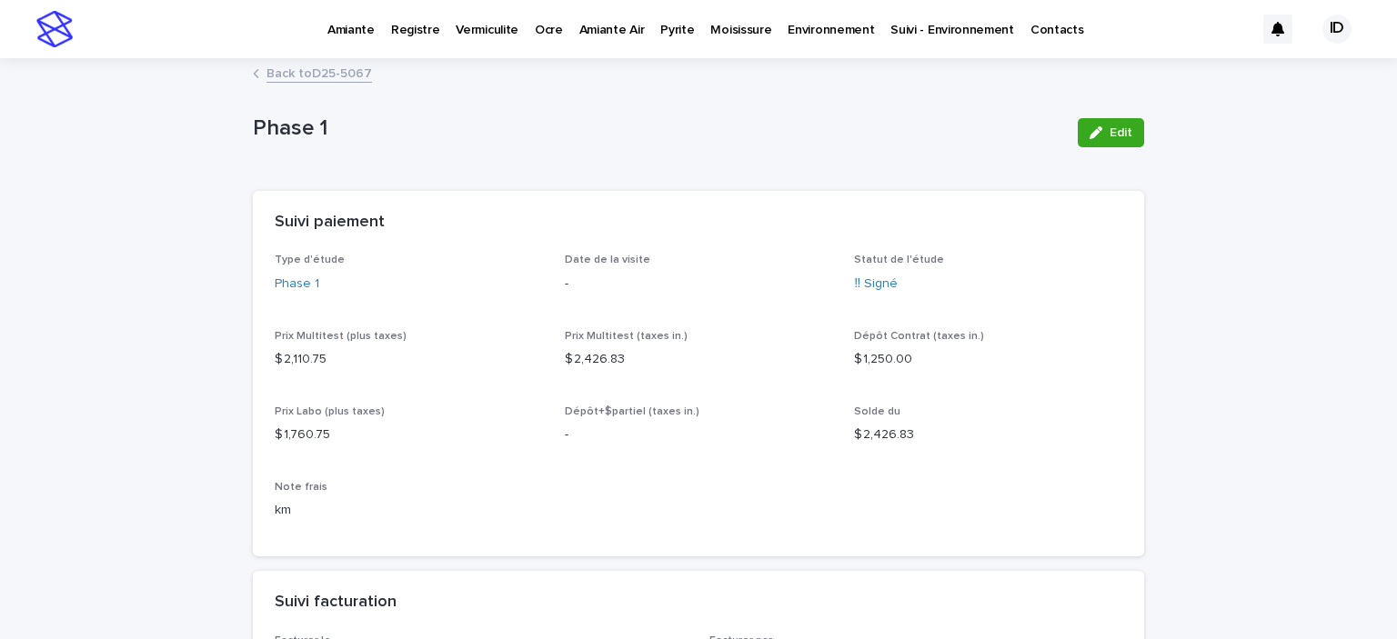
click at [274, 73] on link "Back to D25-5067" at bounding box center [318, 72] width 105 height 21
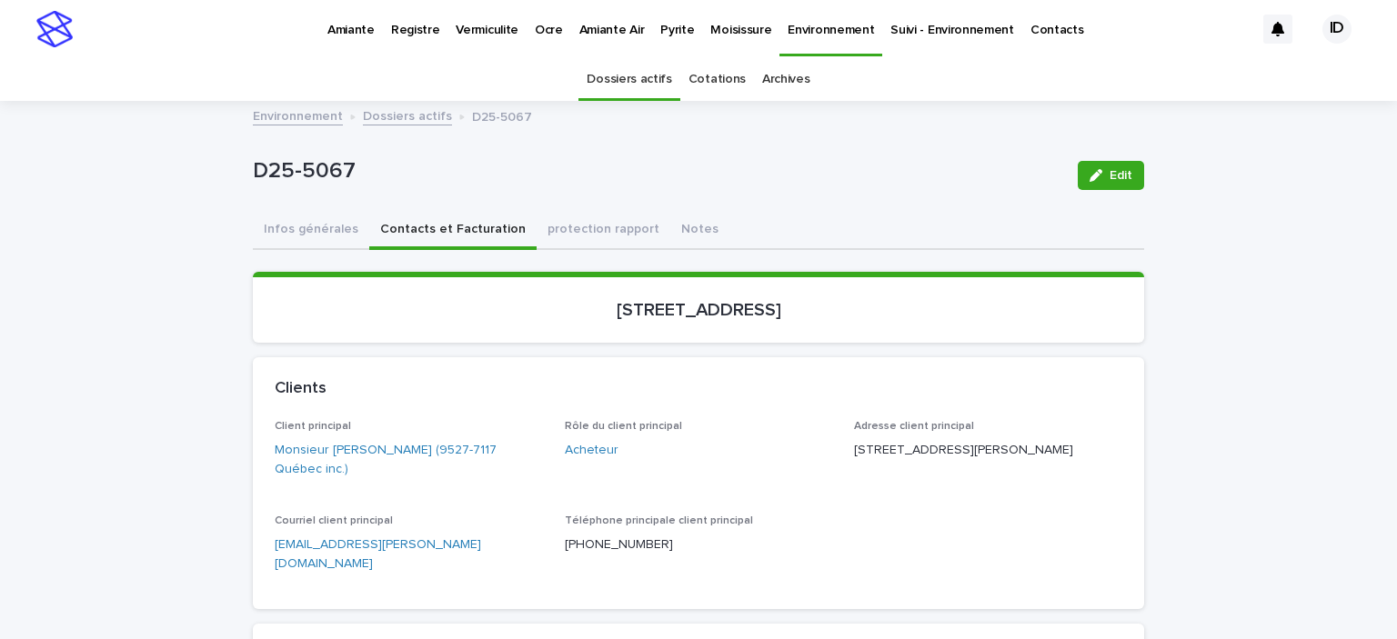
click at [377, 543] on link "[EMAIL_ADDRESS][PERSON_NAME][DOMAIN_NAME]" at bounding box center [378, 554] width 206 height 32
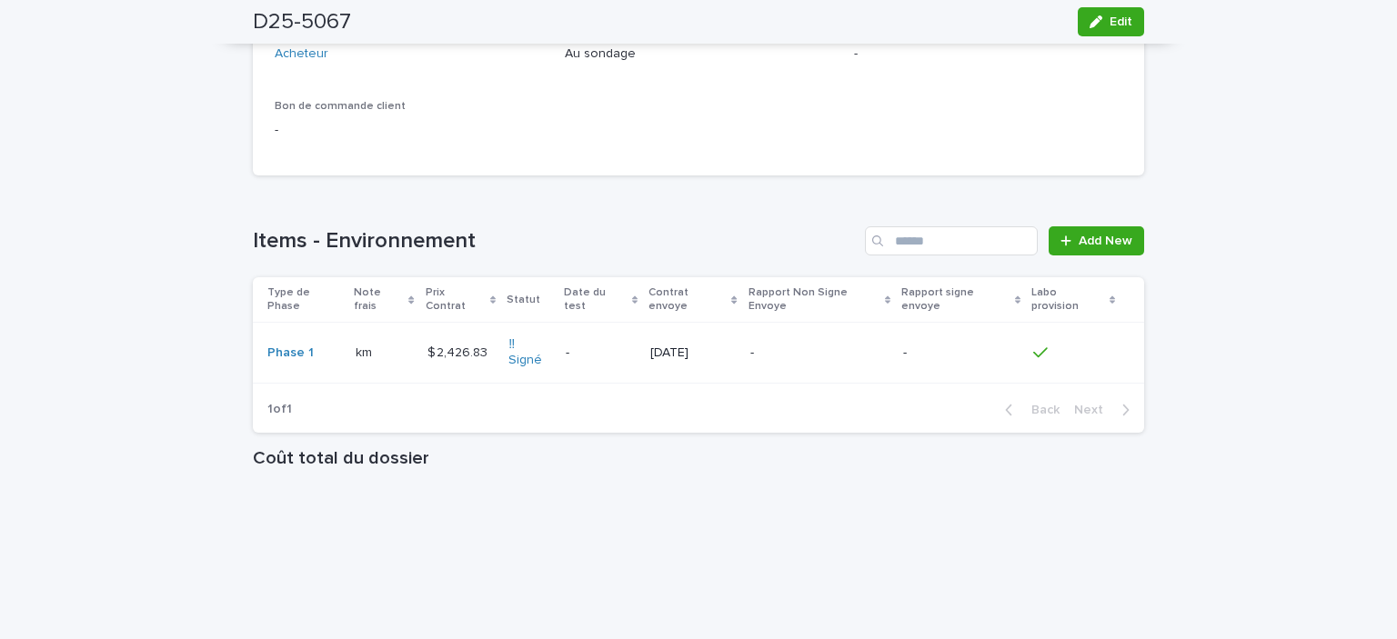
scroll to position [1546, 0]
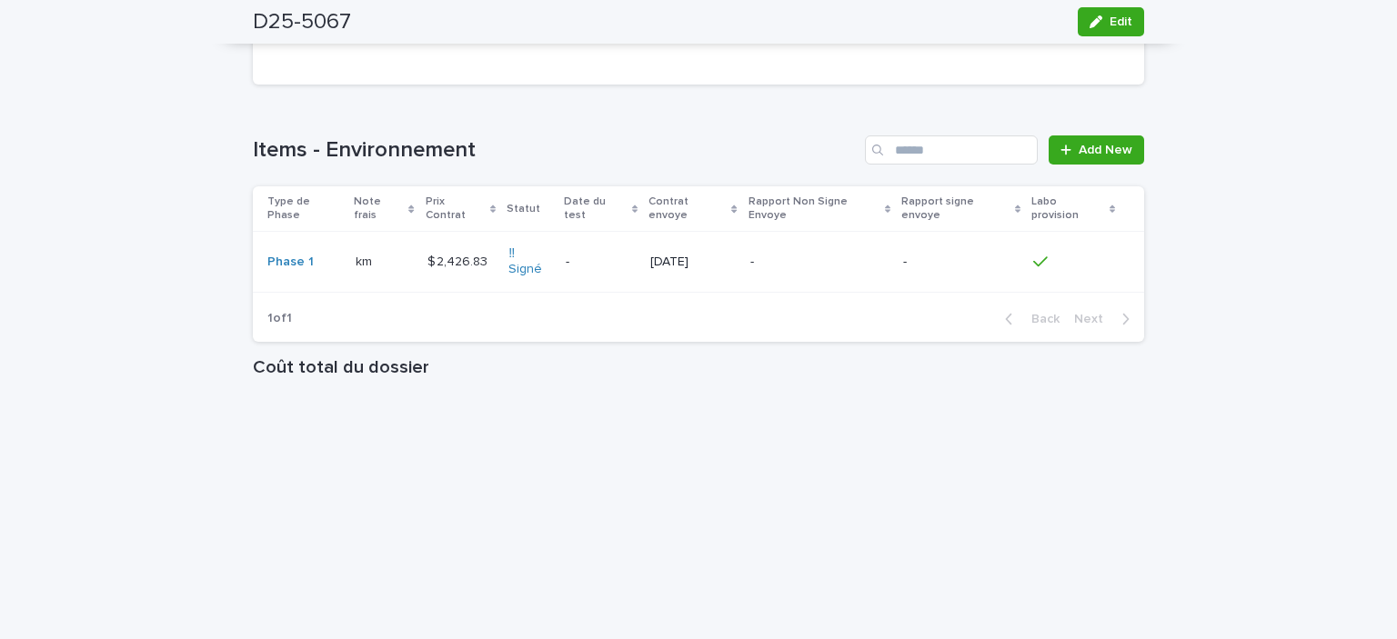
click at [479, 254] on div "$ 2,426.83 $ 2,426.83" at bounding box center [460, 262] width 67 height 30
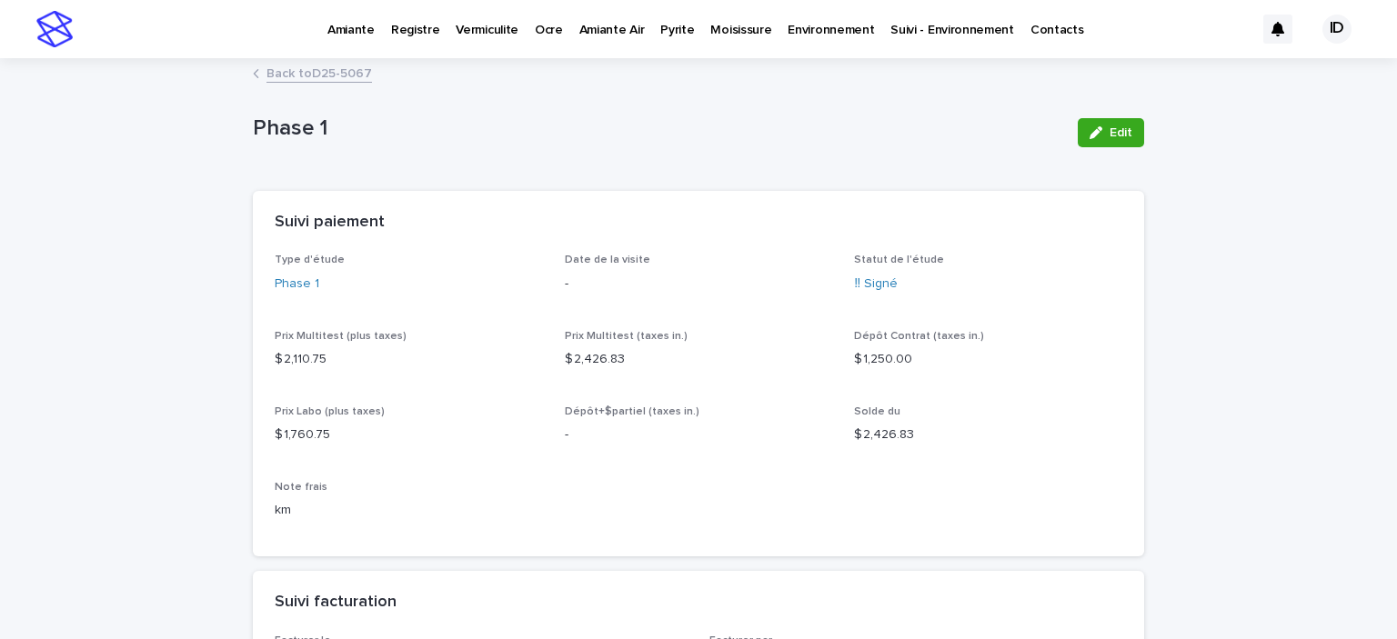
click at [665, 27] on p "Pyrite" at bounding box center [677, 19] width 34 height 38
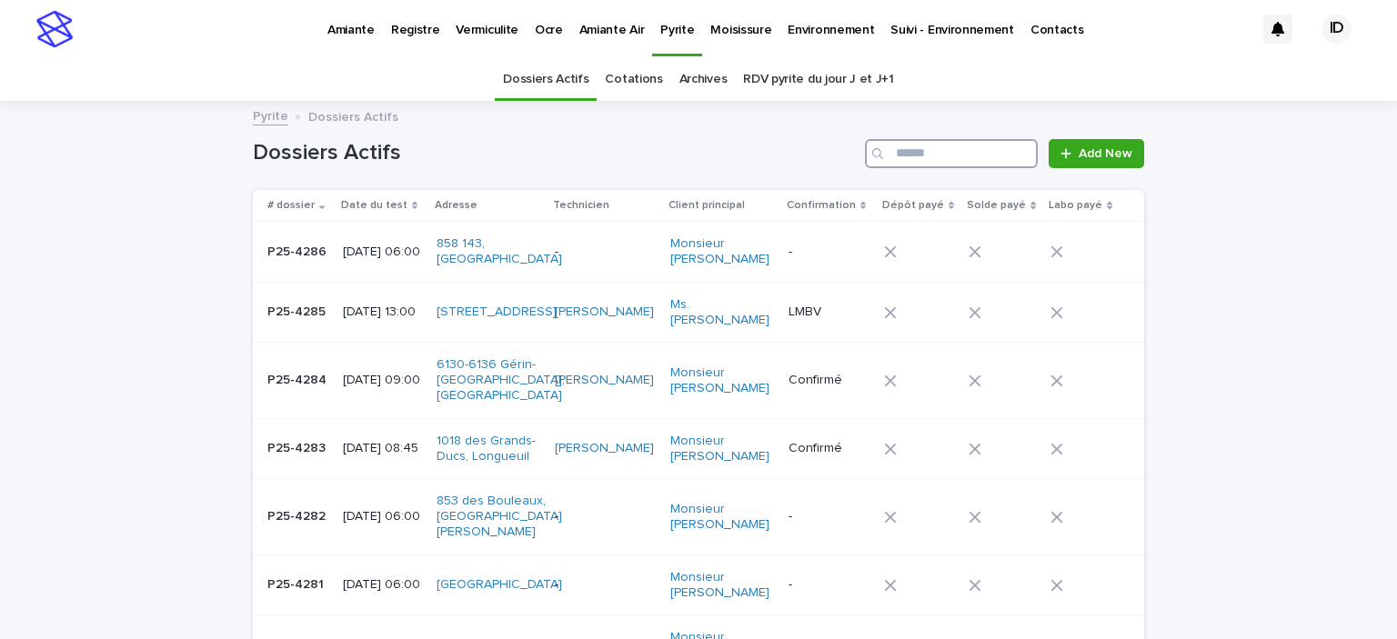
click at [895, 158] on input "Search" at bounding box center [951, 153] width 173 height 29
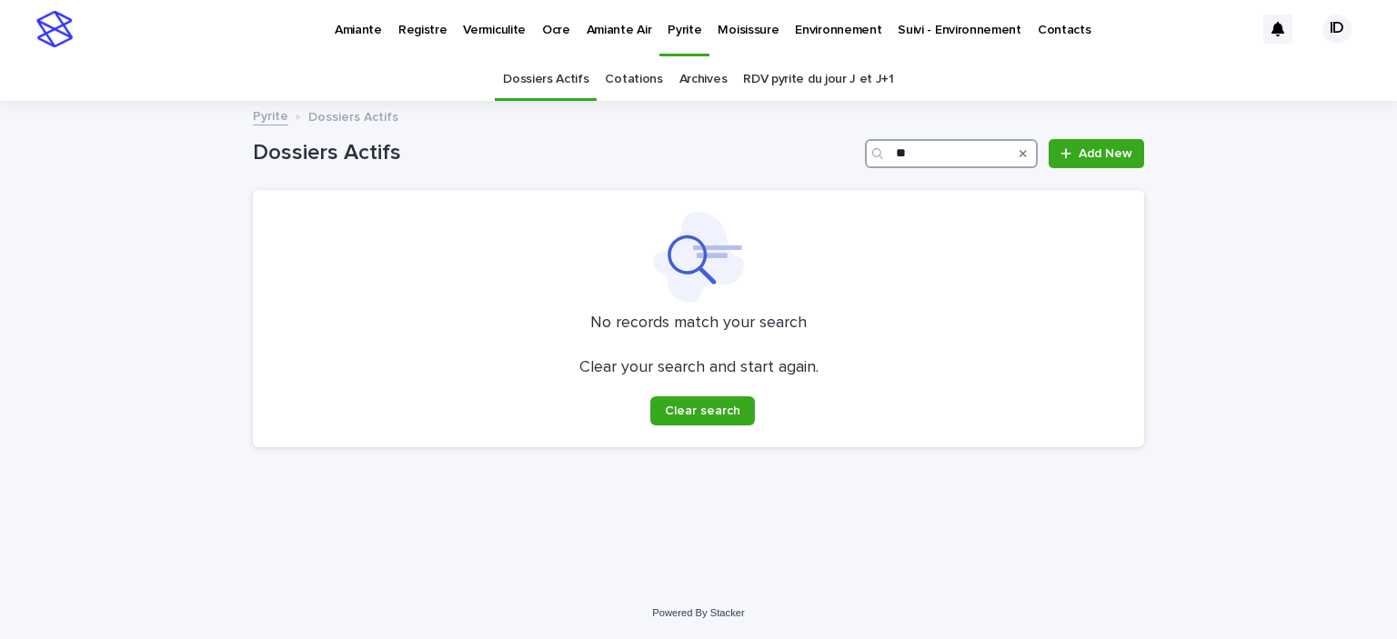
type input "*"
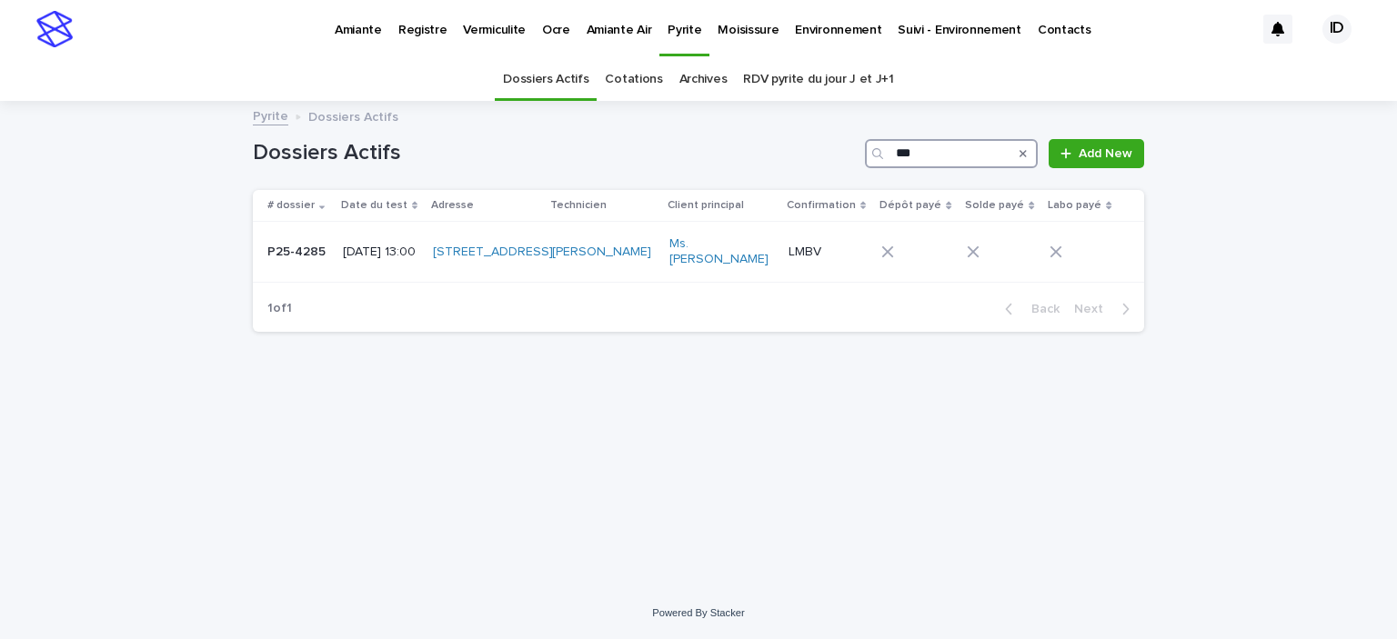
type input "***"
click at [418, 267] on div "[DATE] 13:00" at bounding box center [380, 252] width 75 height 30
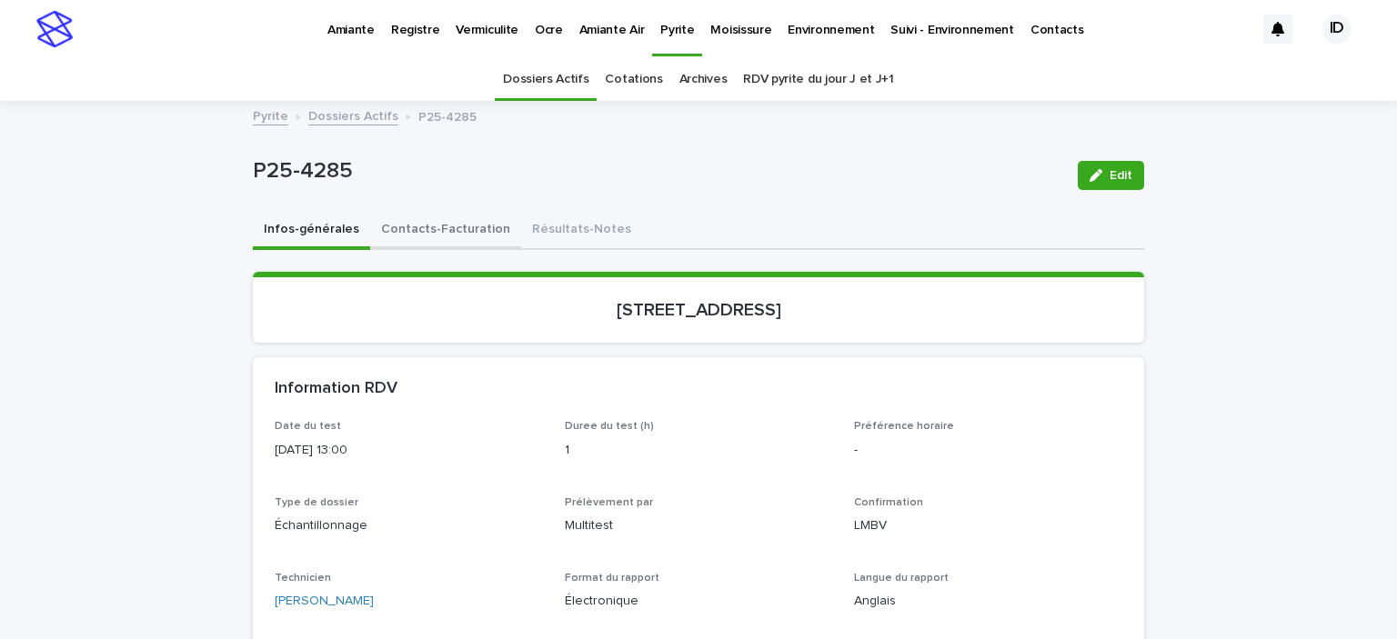
click at [445, 228] on button "Contacts-Facturation" at bounding box center [445, 231] width 151 height 38
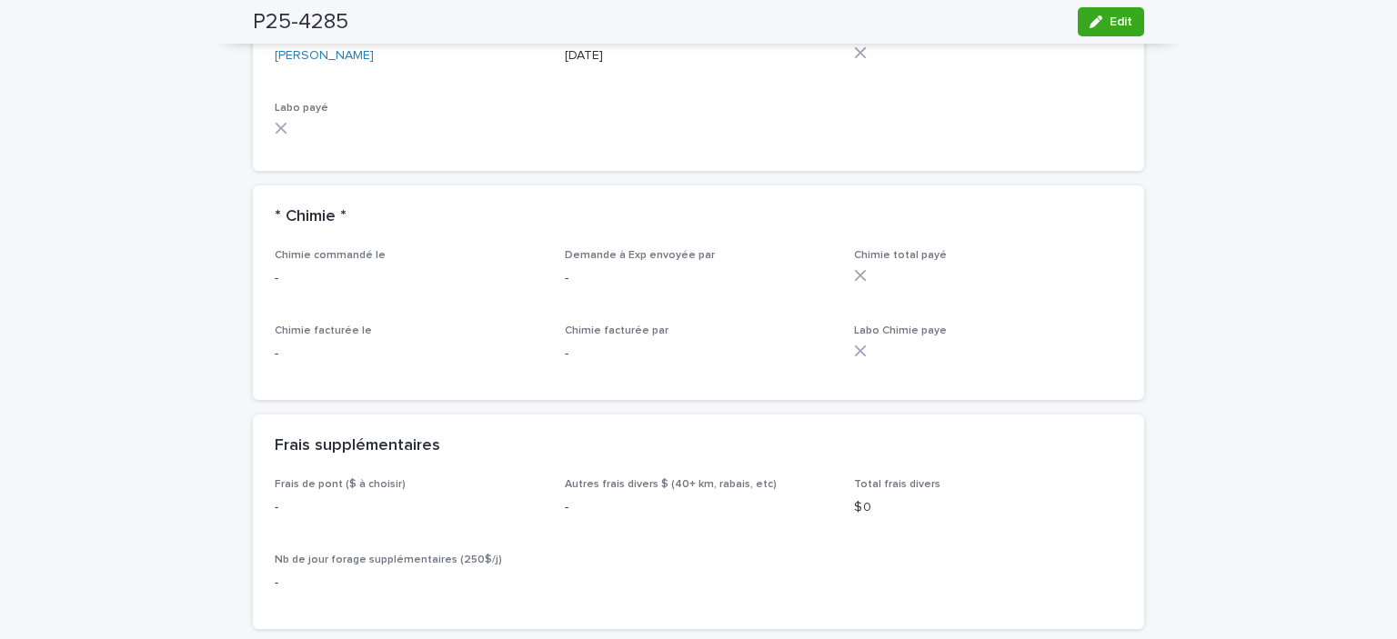
scroll to position [1546, 0]
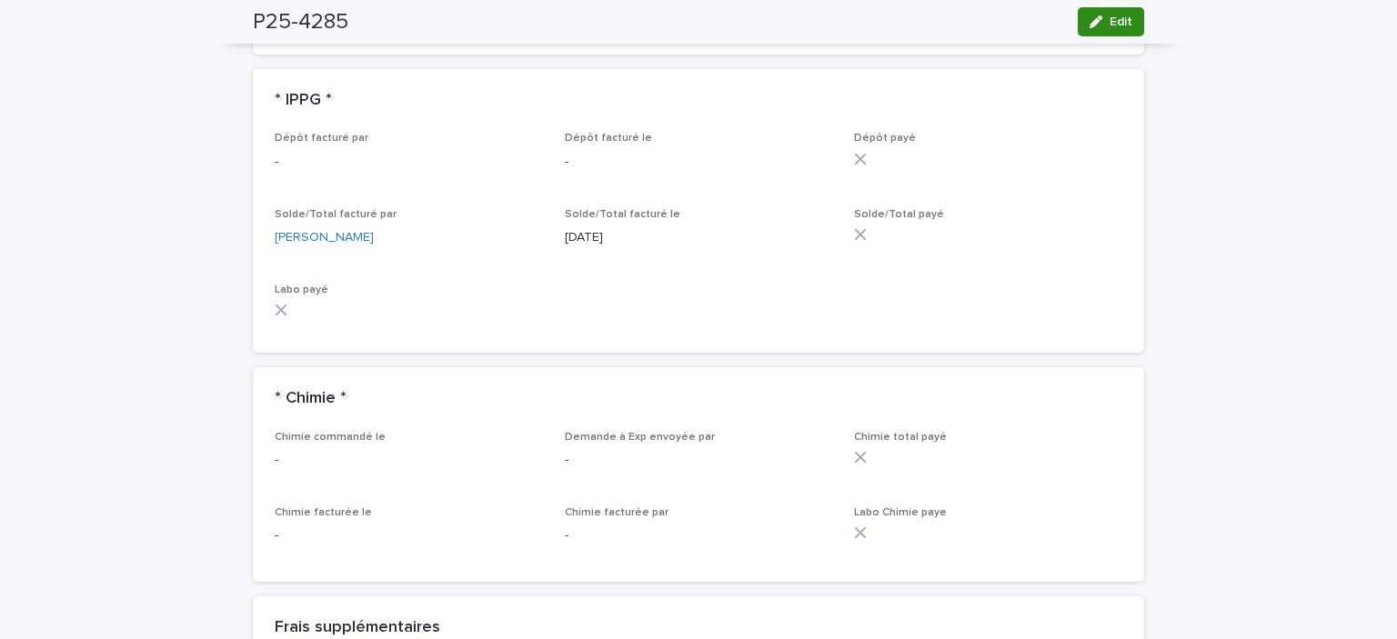
click at [1126, 26] on button "Edit" at bounding box center [1111, 21] width 66 height 29
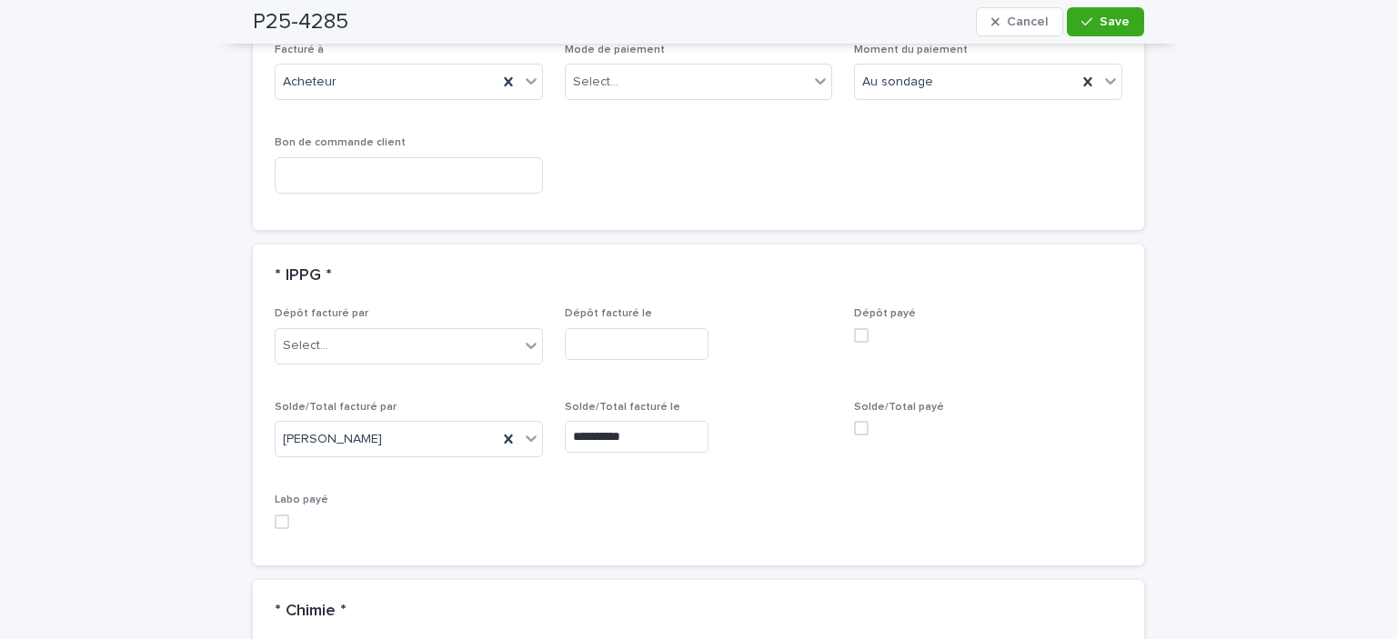
scroll to position [1710, 0]
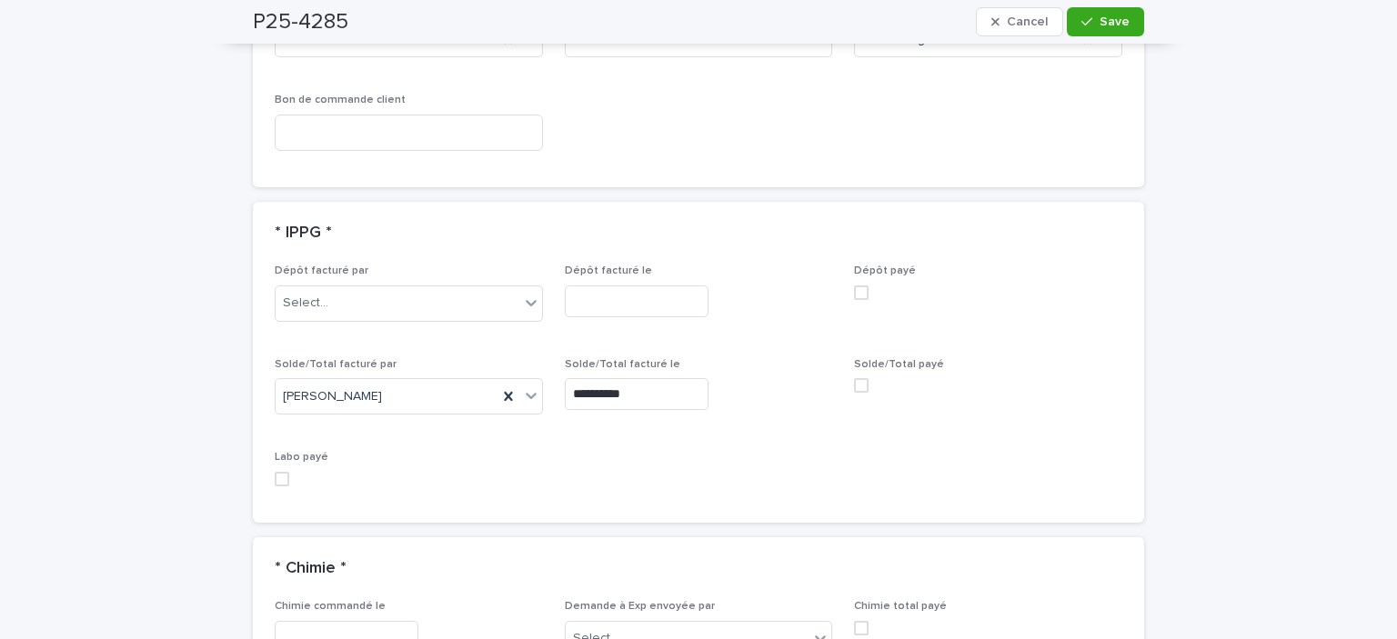
click at [856, 378] on span at bounding box center [861, 385] width 15 height 15
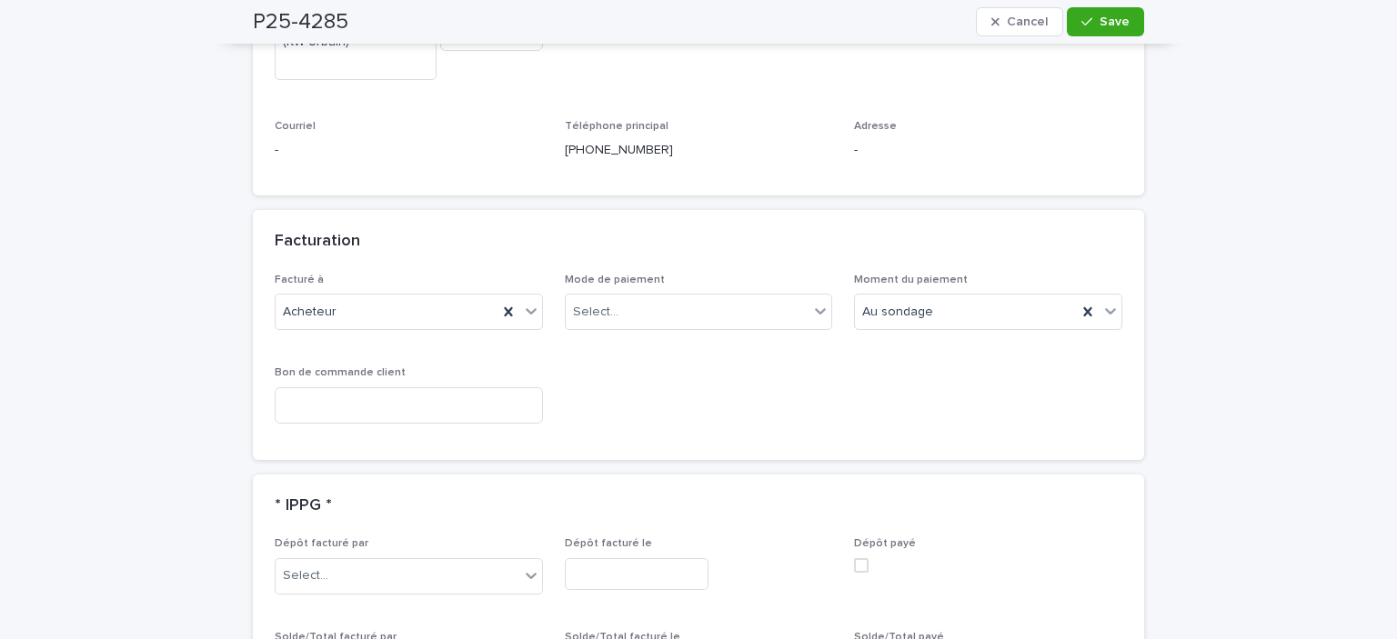
scroll to position [1346, 0]
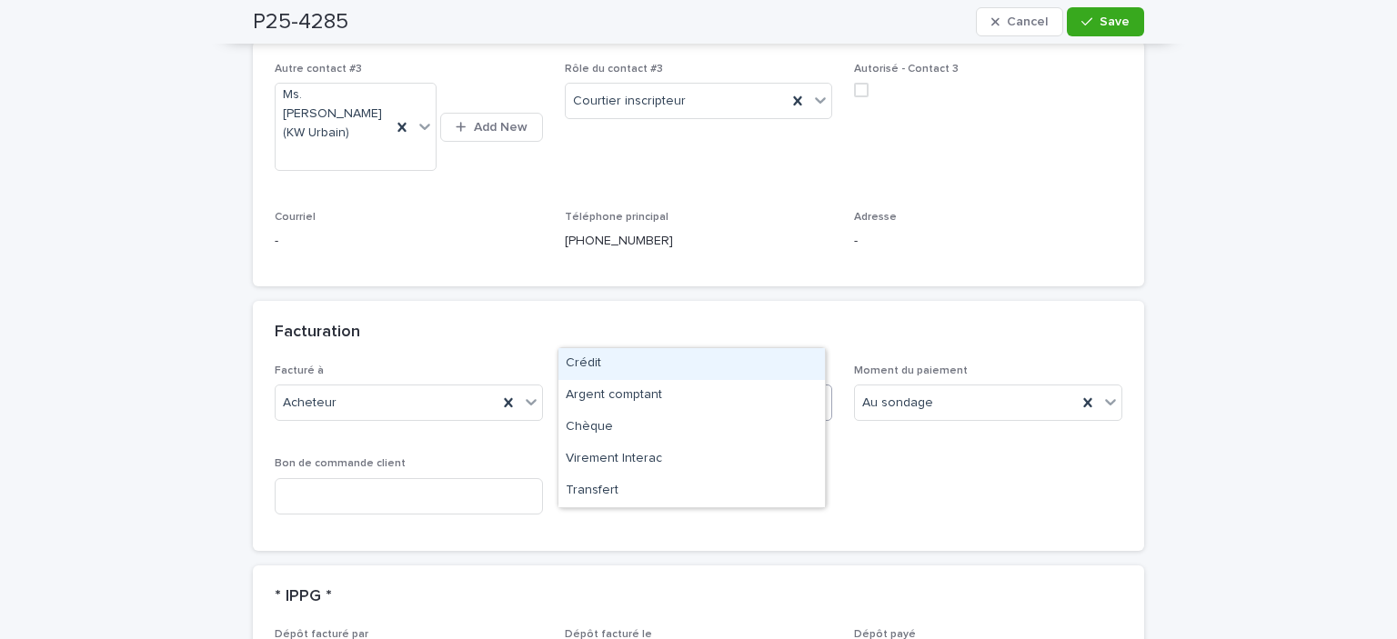
click at [622, 388] on div "Select..." at bounding box center [688, 403] width 244 height 30
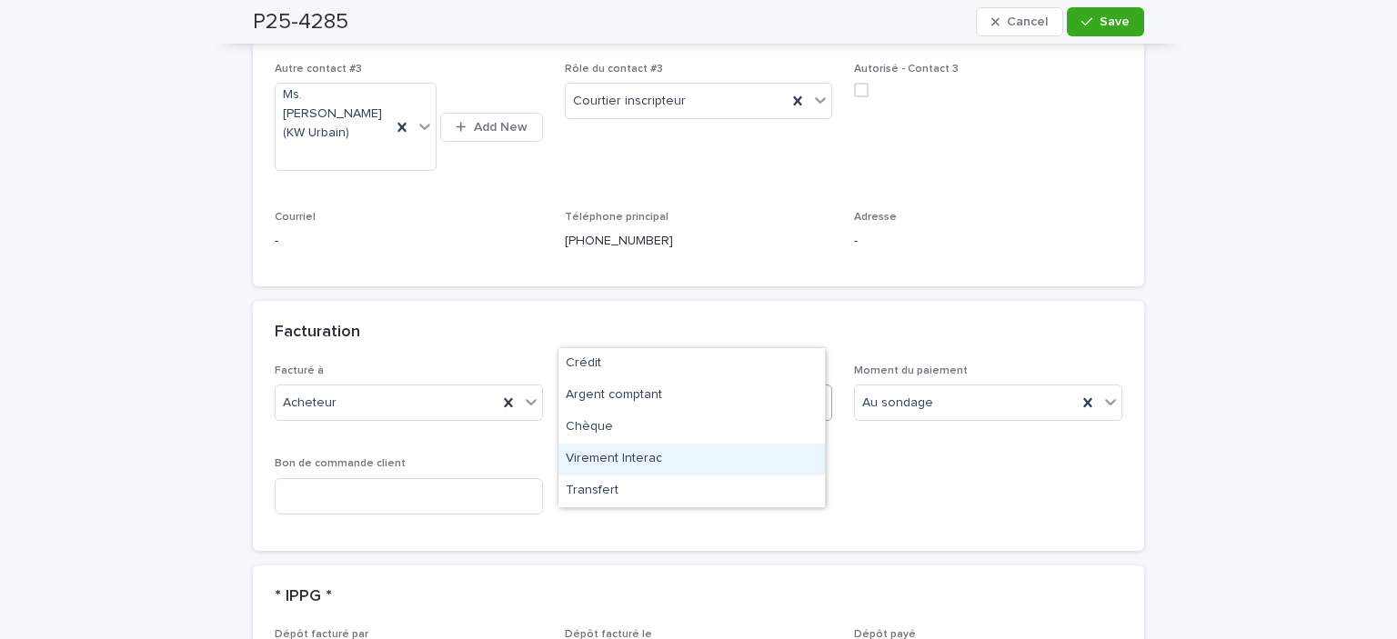
click at [609, 461] on div "Virement Interac" at bounding box center [691, 460] width 266 height 32
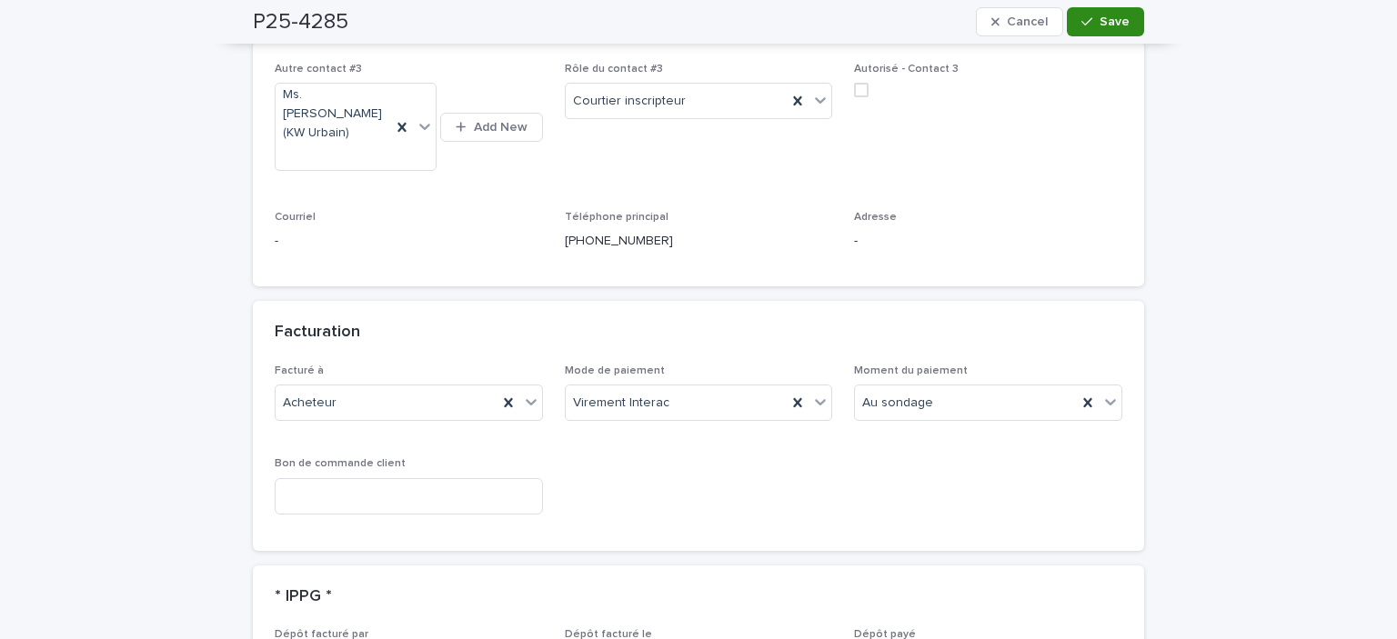
click at [1084, 12] on button "Save" at bounding box center [1105, 21] width 77 height 29
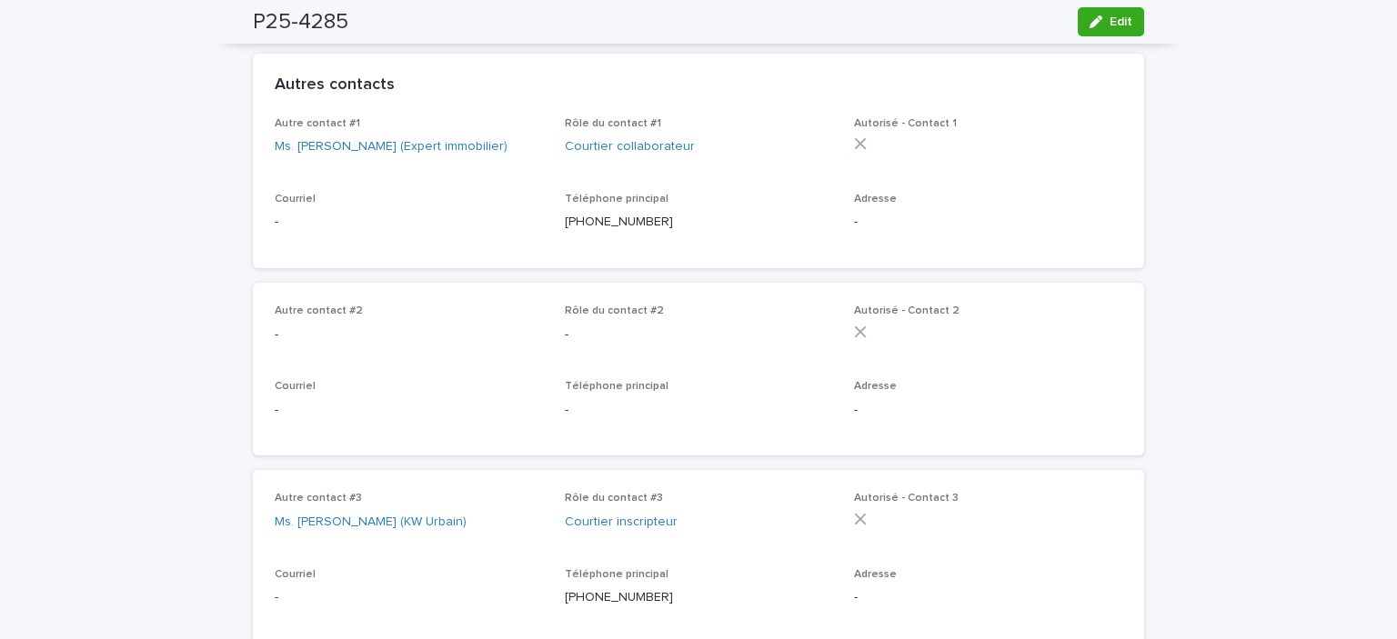
scroll to position [0, 0]
